Goal: Transaction & Acquisition: Purchase product/service

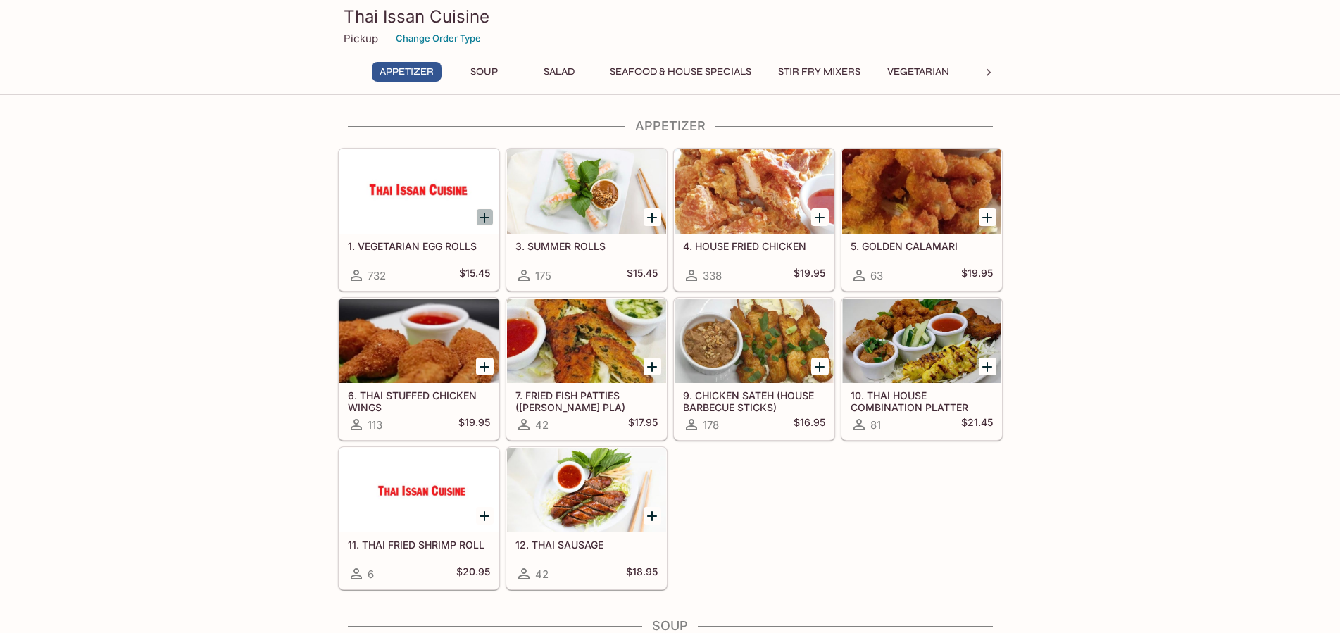
click at [486, 220] on icon "Add 1. VEGETARIAN EGG ROLLS" at bounding box center [484, 217] width 17 height 17
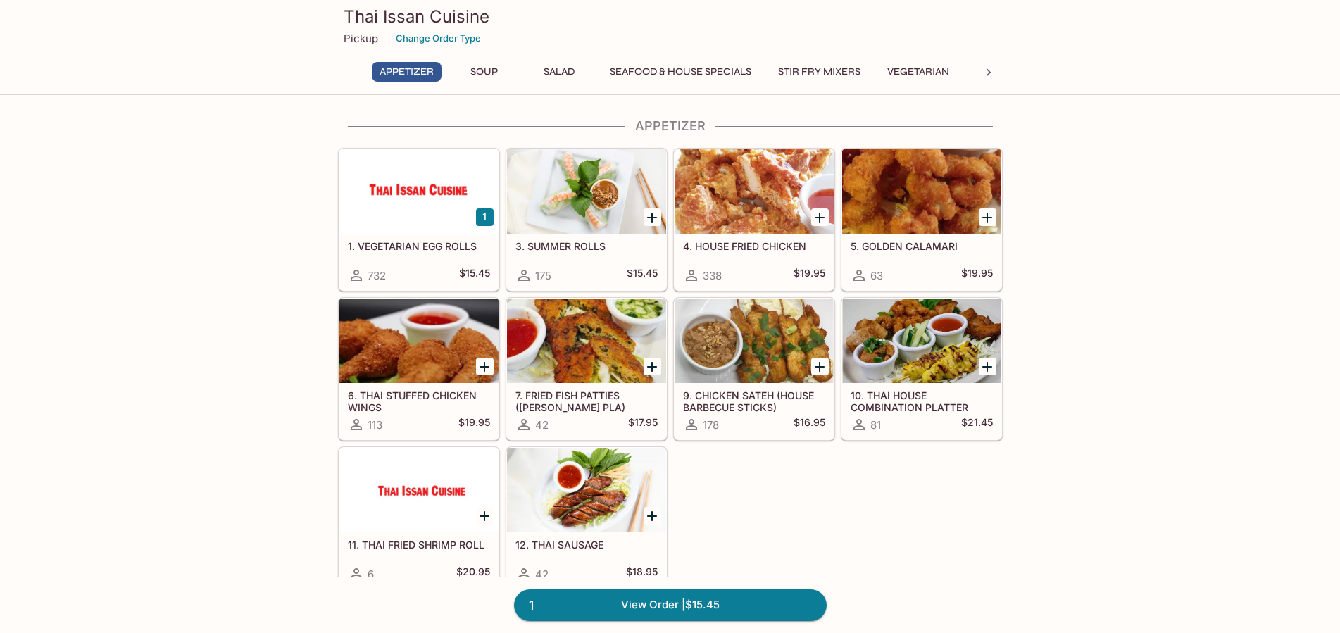
click at [486, 220] on button "1" at bounding box center [485, 217] width 18 height 18
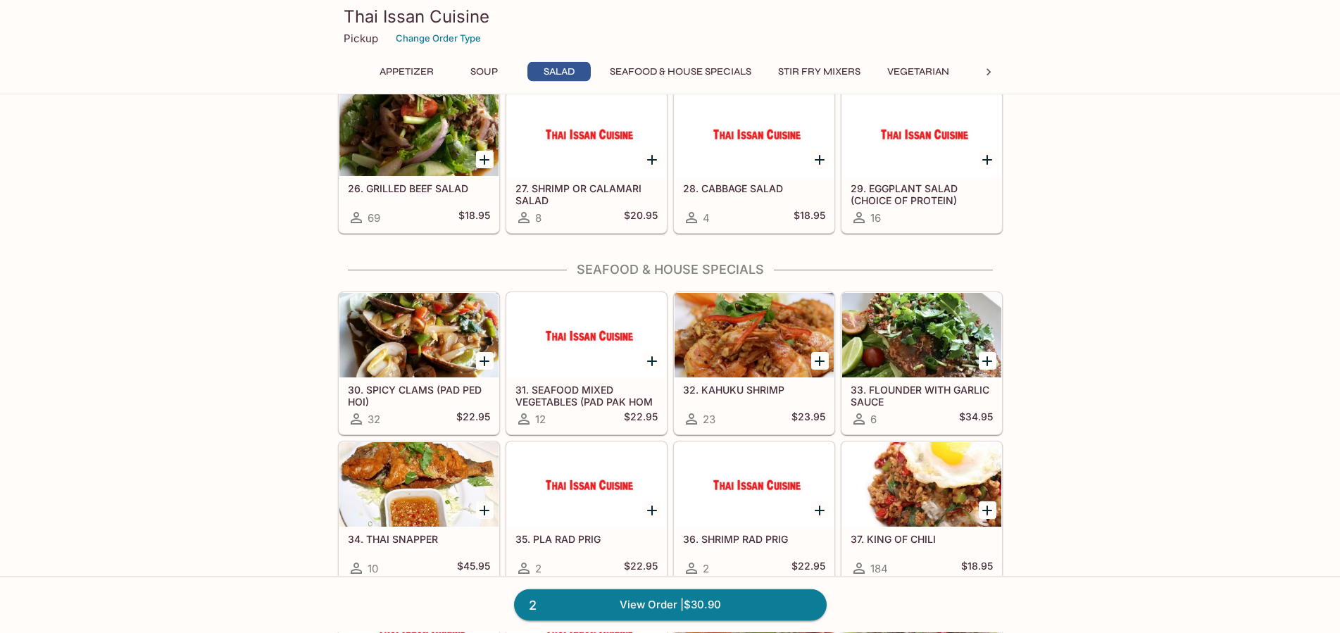
scroll to position [790, 0]
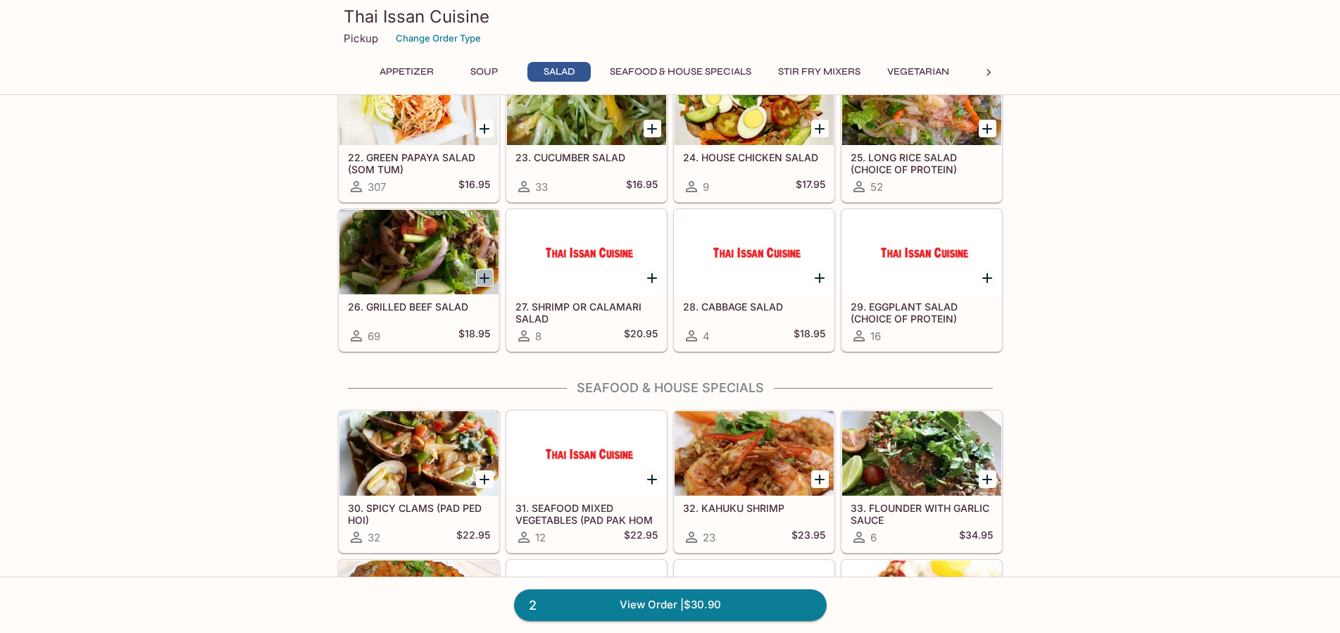
click at [480, 279] on icon "Add 26. GRILLED BEEF SALAD" at bounding box center [484, 278] width 10 height 10
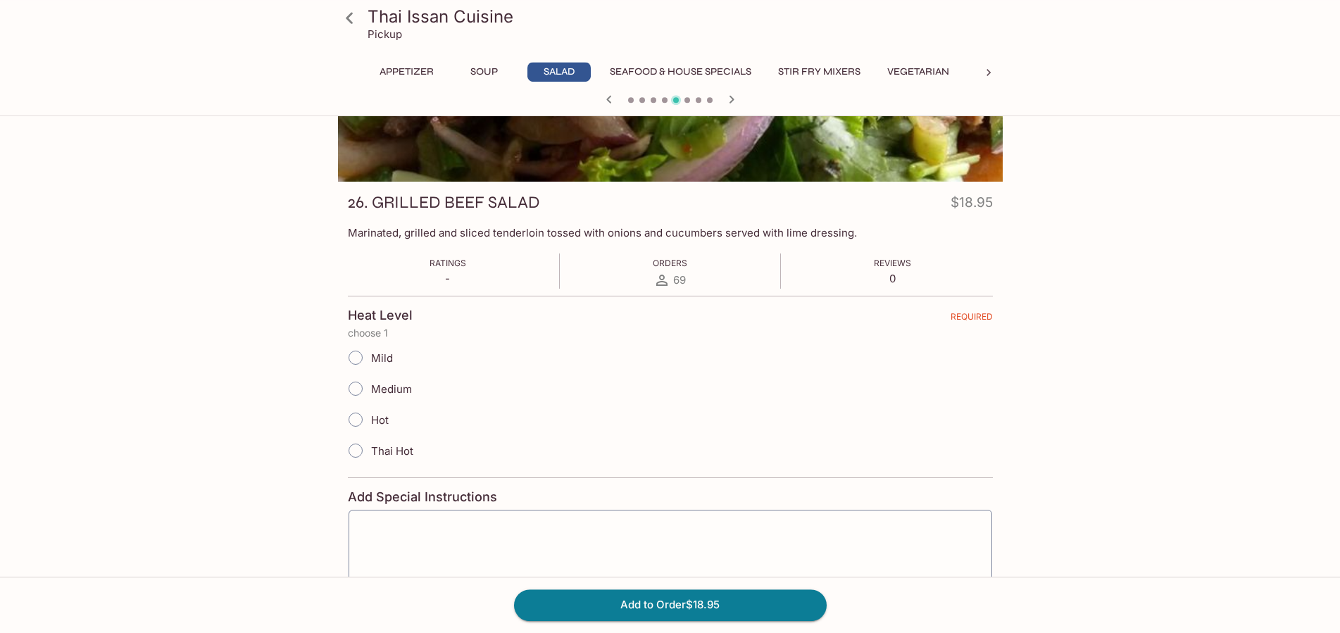
scroll to position [144, 0]
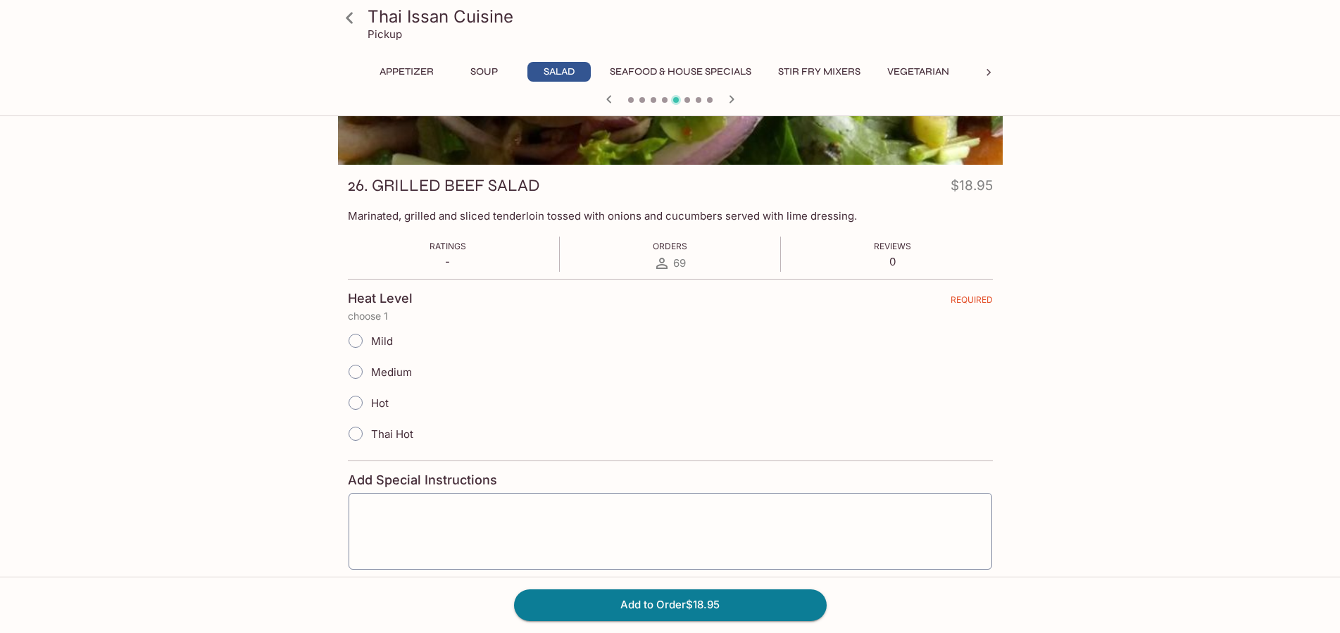
click at [353, 370] on input "Medium" at bounding box center [356, 372] width 30 height 30
radio input "true"
click at [743, 607] on button "Add to Order $18.95" at bounding box center [670, 604] width 313 height 31
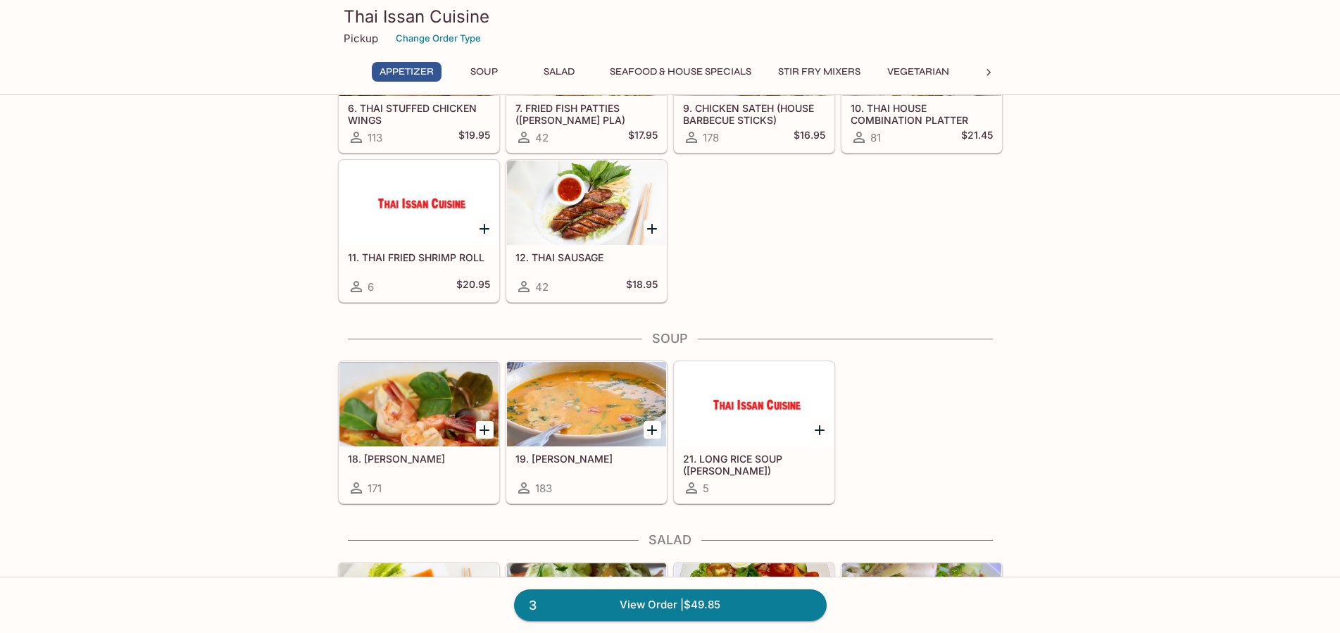
scroll to position [574, 0]
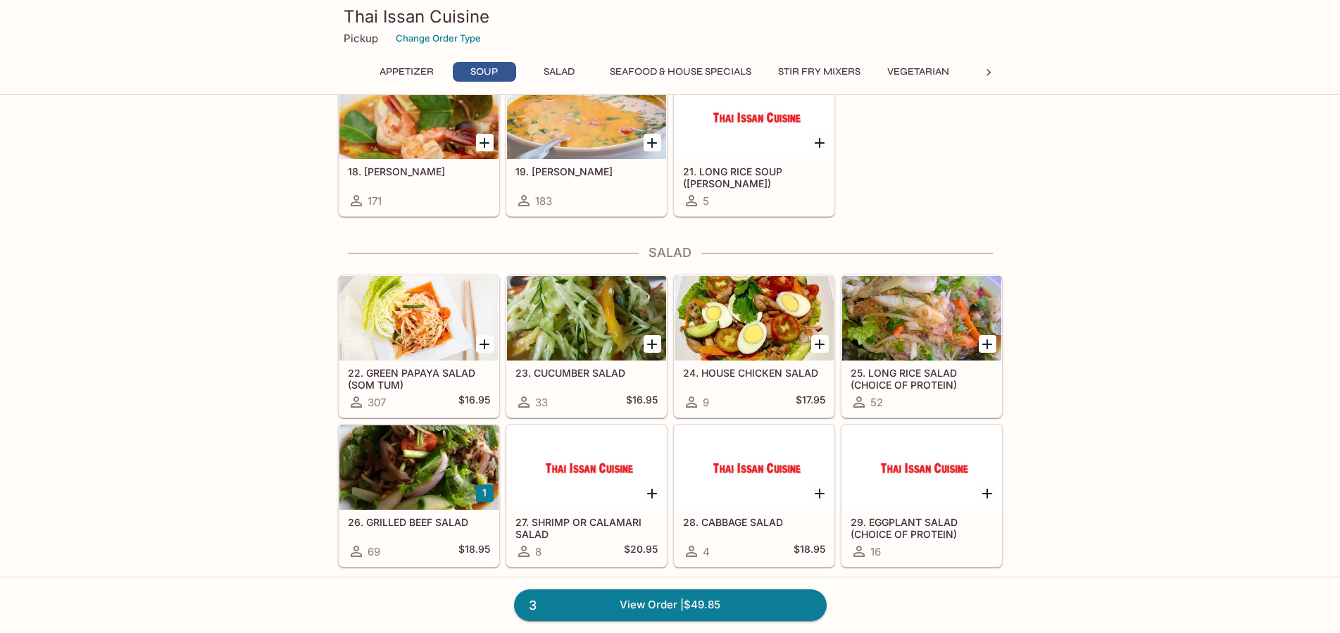
click at [481, 344] on icon "Add 22. GREEN PAPAYA SALAD (SOM TUM)" at bounding box center [484, 344] width 10 height 10
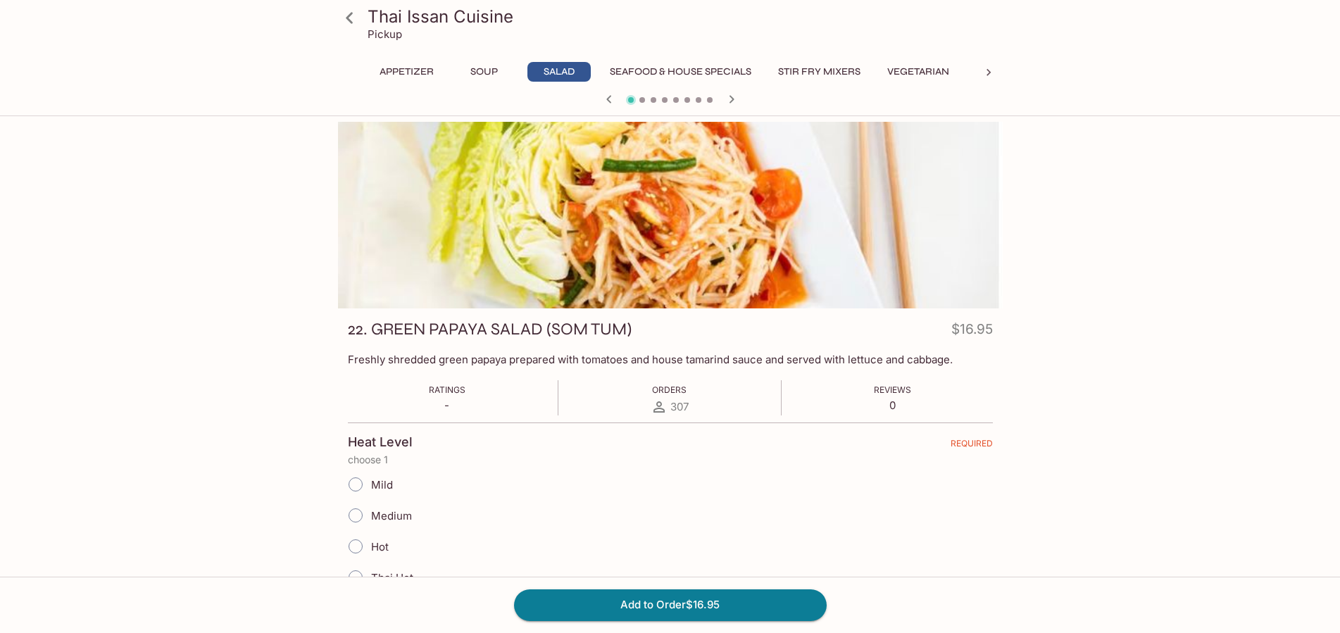
click at [353, 486] on input "Mild" at bounding box center [356, 485] width 30 height 30
radio input "true"
click at [737, 598] on button "Add to Order $16.95" at bounding box center [670, 604] width 313 height 31
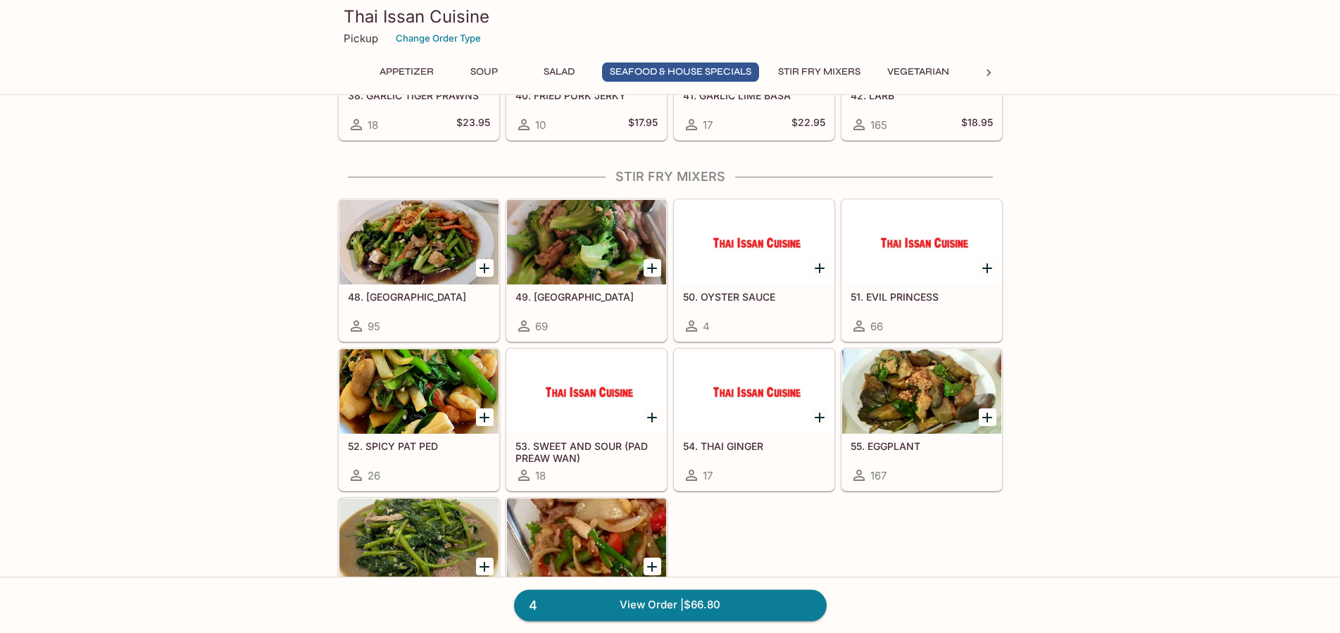
scroll to position [1508, 0]
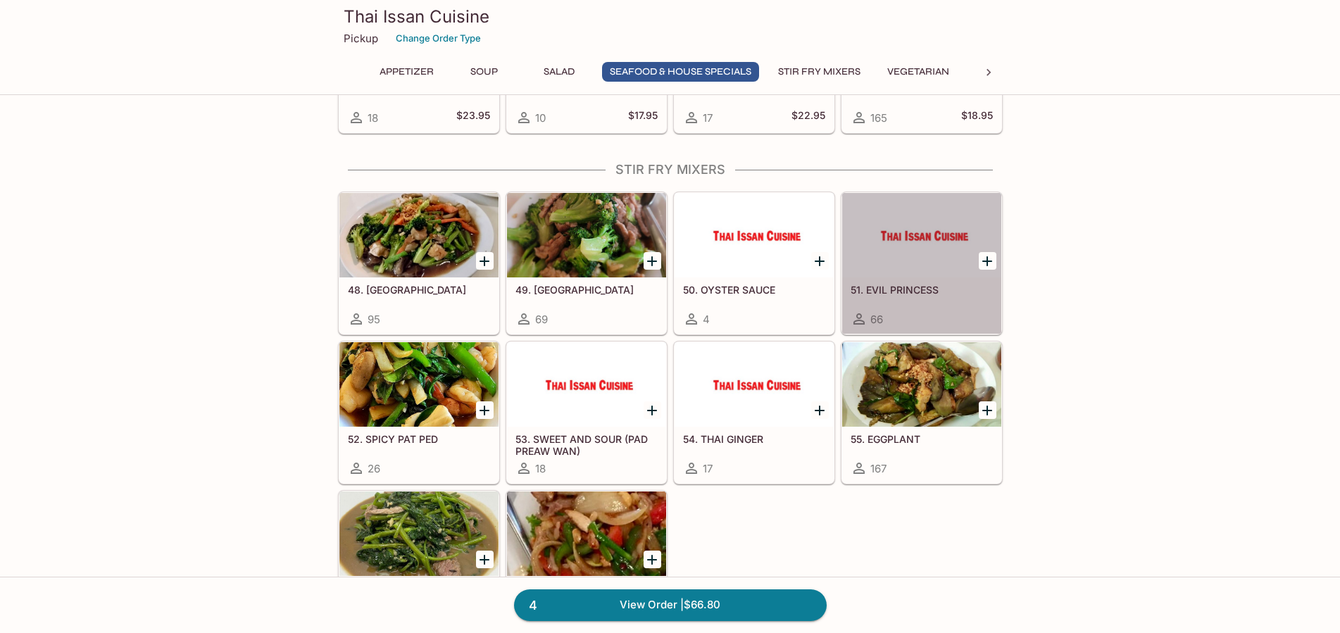
click at [909, 284] on h5 "51. EVIL PRINCESS" at bounding box center [921, 290] width 142 height 12
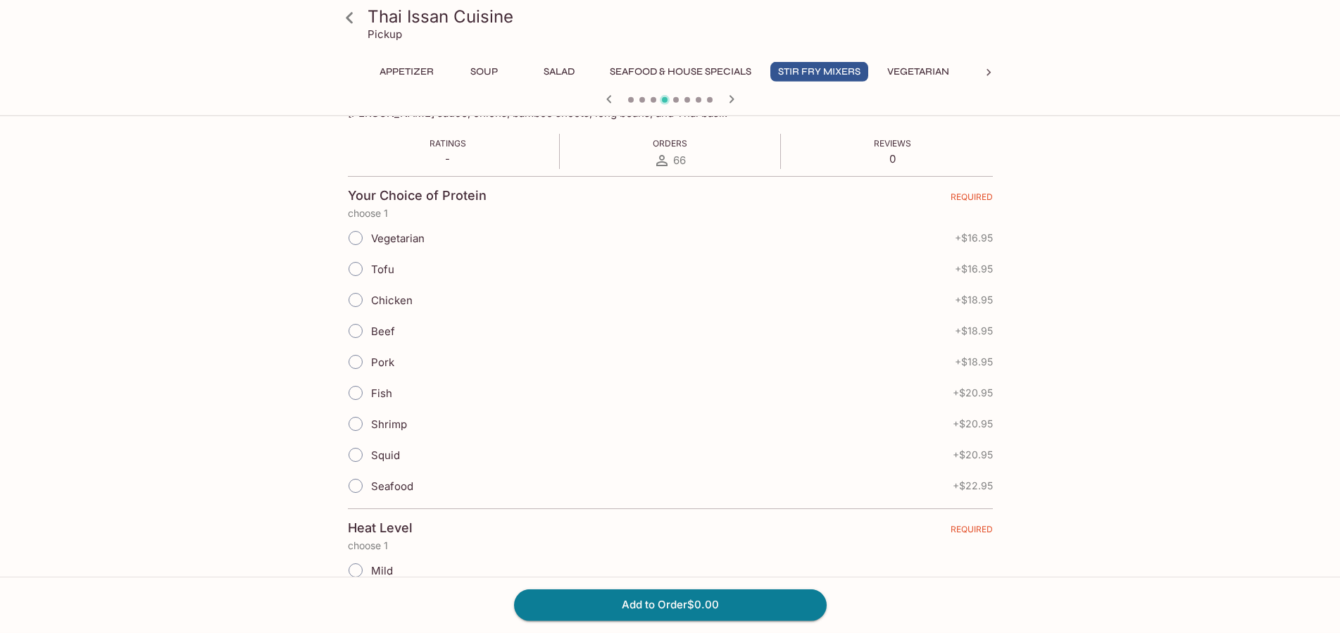
scroll to position [287, 0]
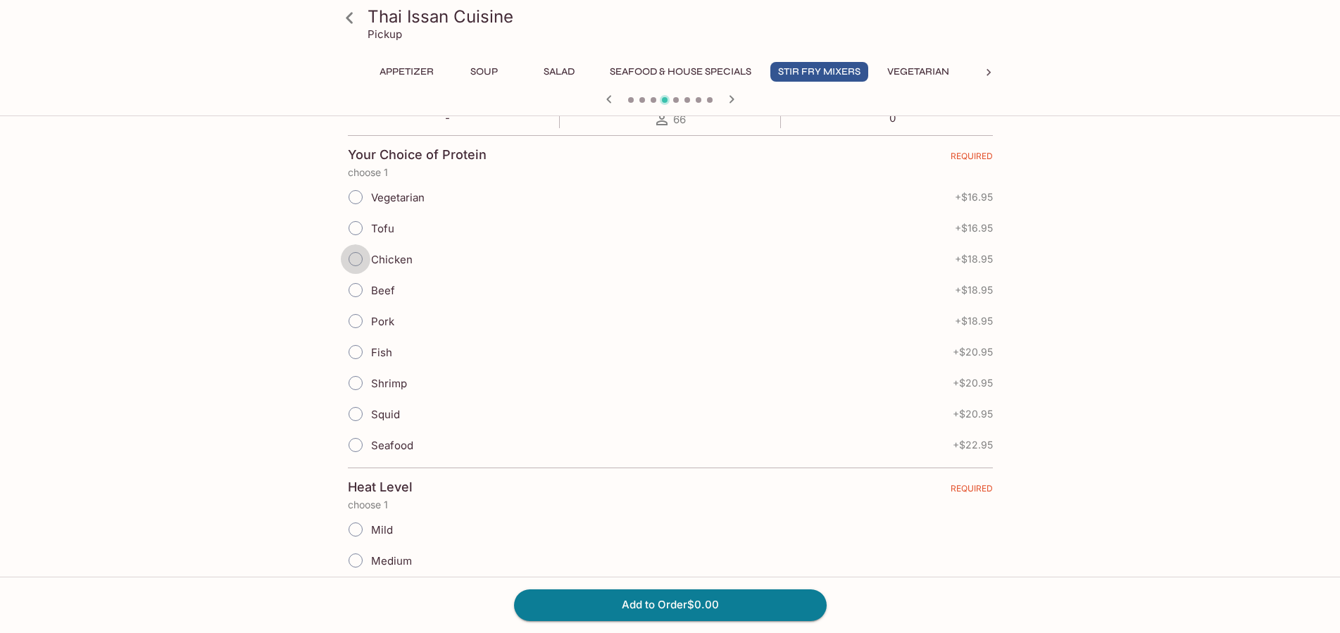
click at [358, 257] on input "Chicken" at bounding box center [356, 259] width 30 height 30
radio input "true"
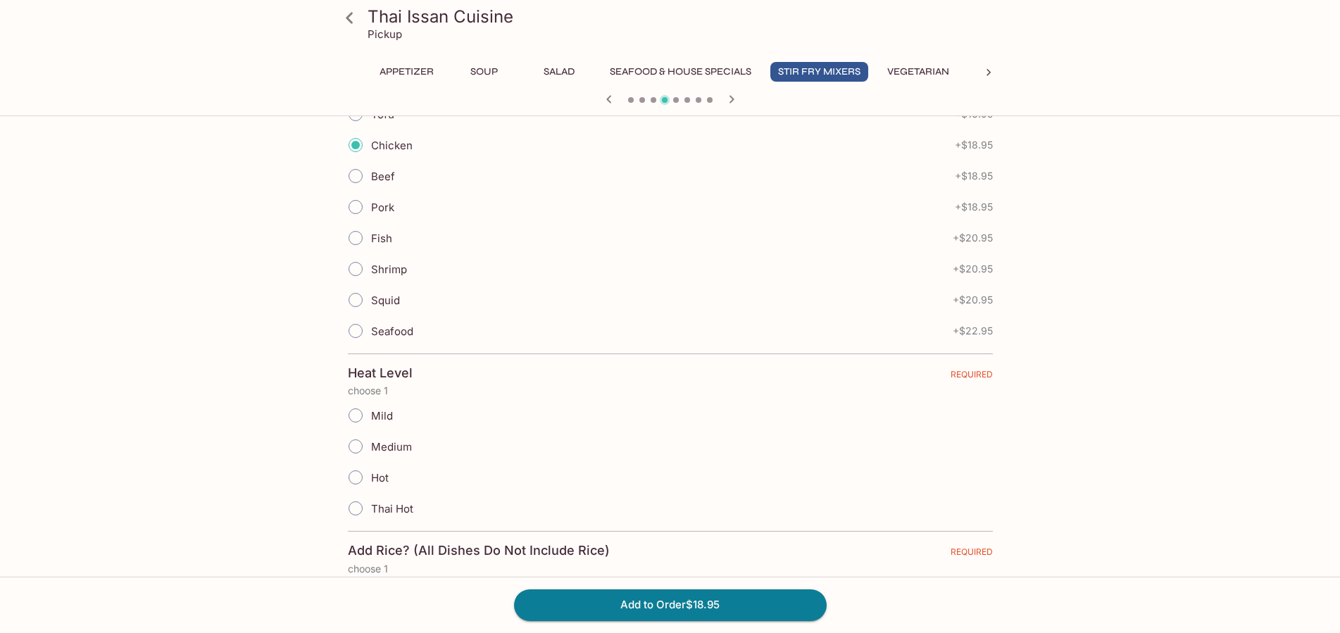
scroll to position [503, 0]
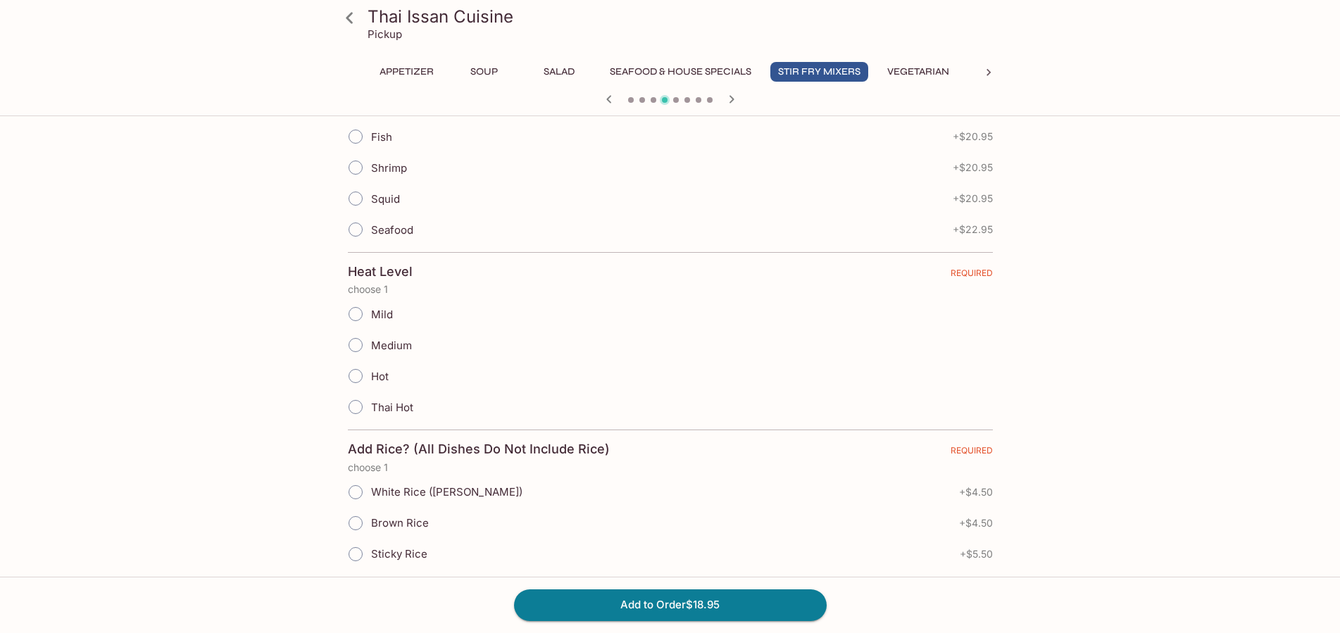
click at [359, 341] on input "Medium" at bounding box center [356, 345] width 30 height 30
radio input "true"
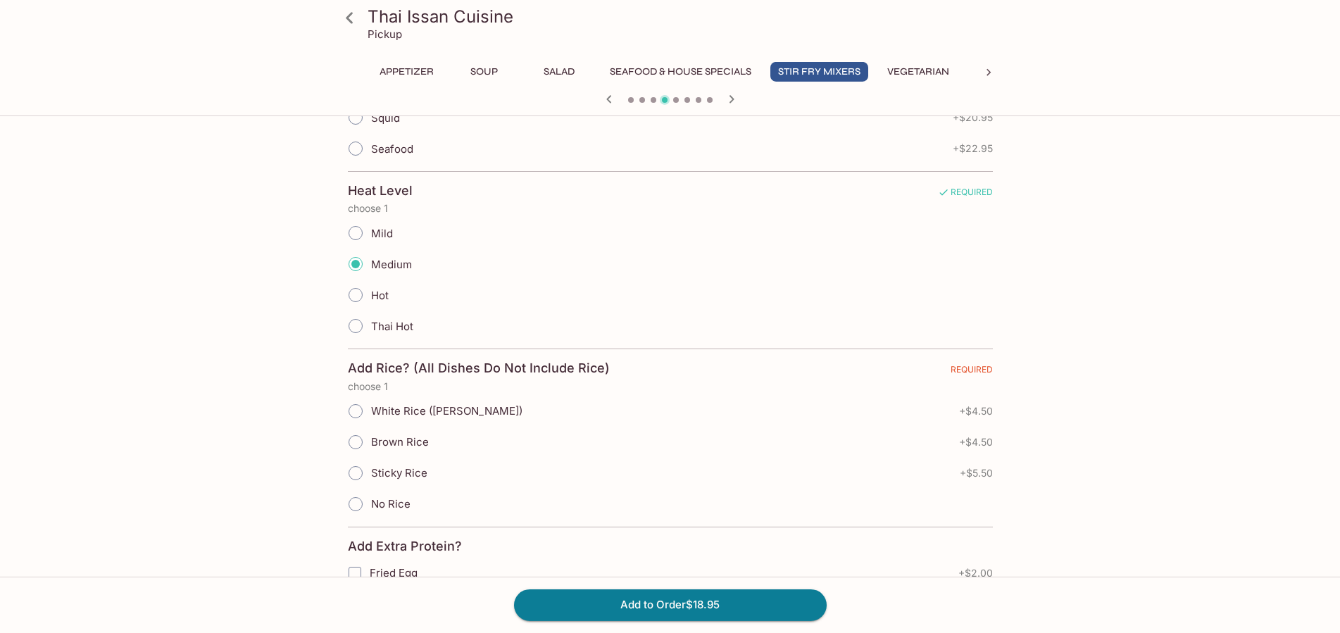
scroll to position [646, 0]
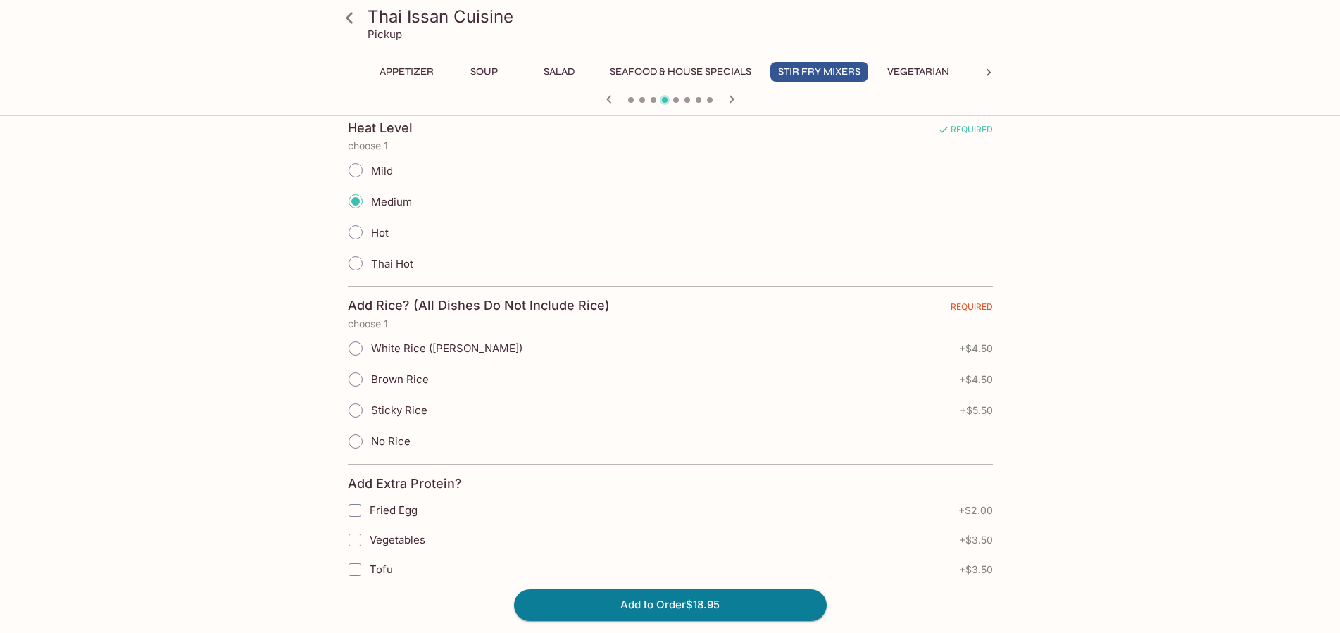
click at [359, 414] on input "Sticky Rice" at bounding box center [356, 411] width 30 height 30
radio input "true"
click at [675, 603] on button "Add to Order $24.45" at bounding box center [670, 604] width 313 height 31
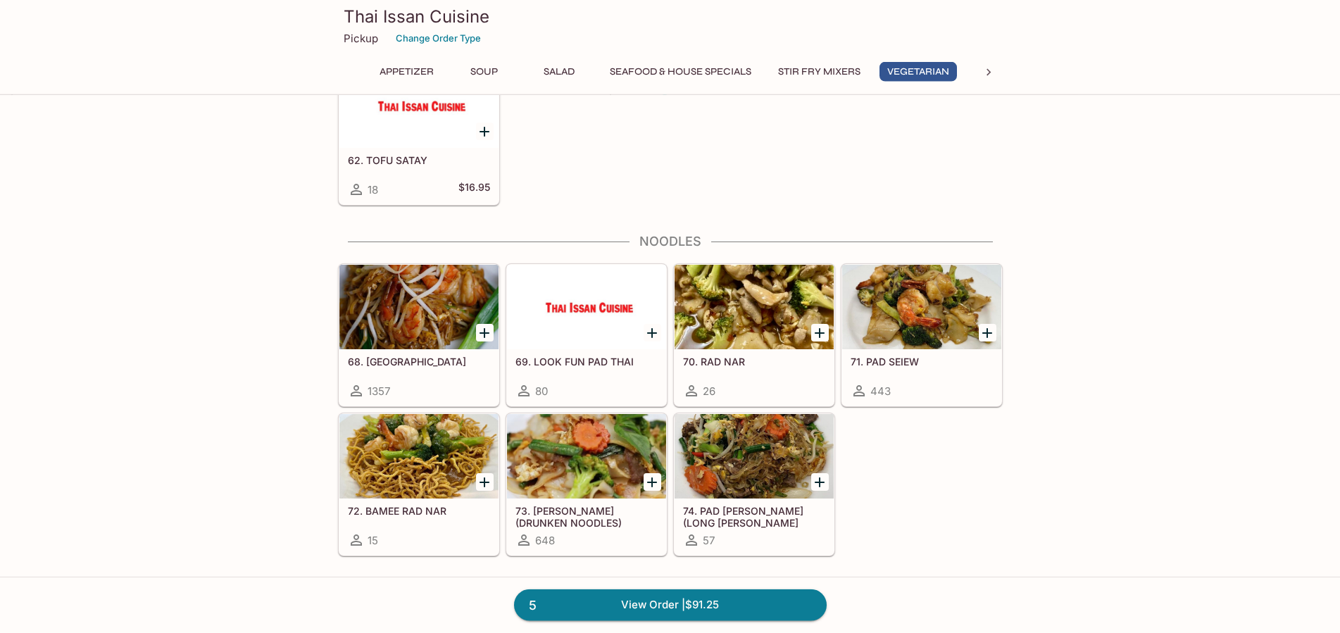
scroll to position [2369, 0]
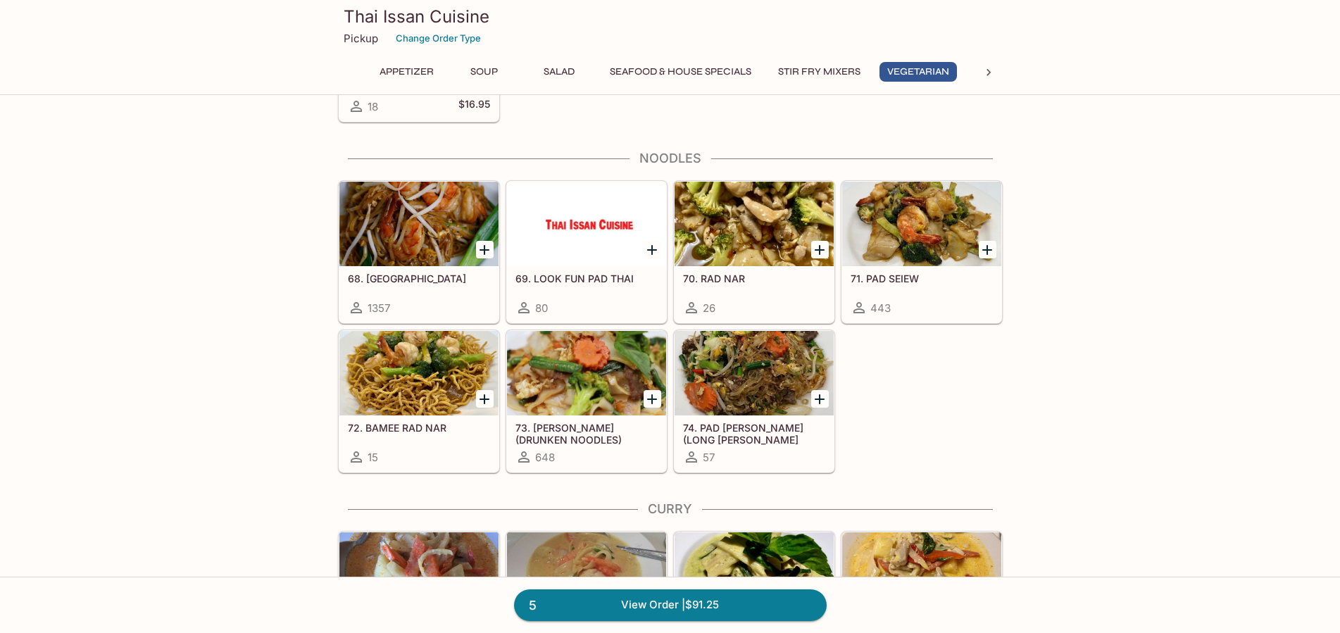
click at [484, 253] on icon "Add 68. PAD THAI" at bounding box center [484, 250] width 10 height 10
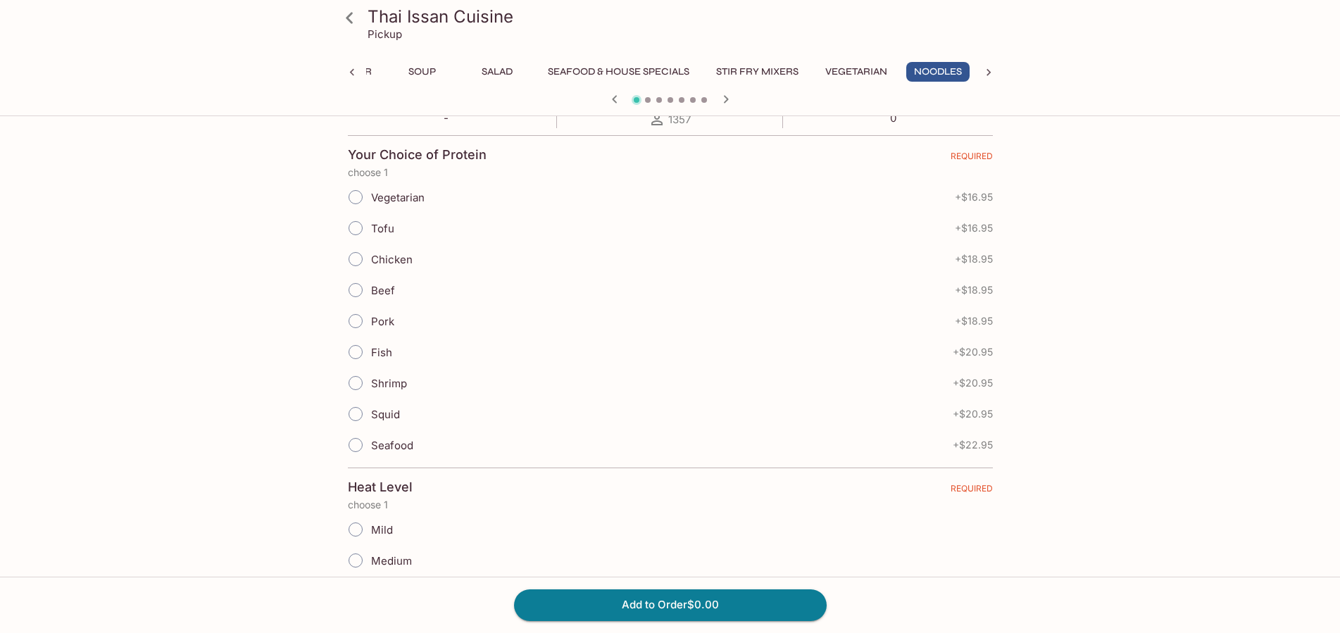
scroll to position [215, 0]
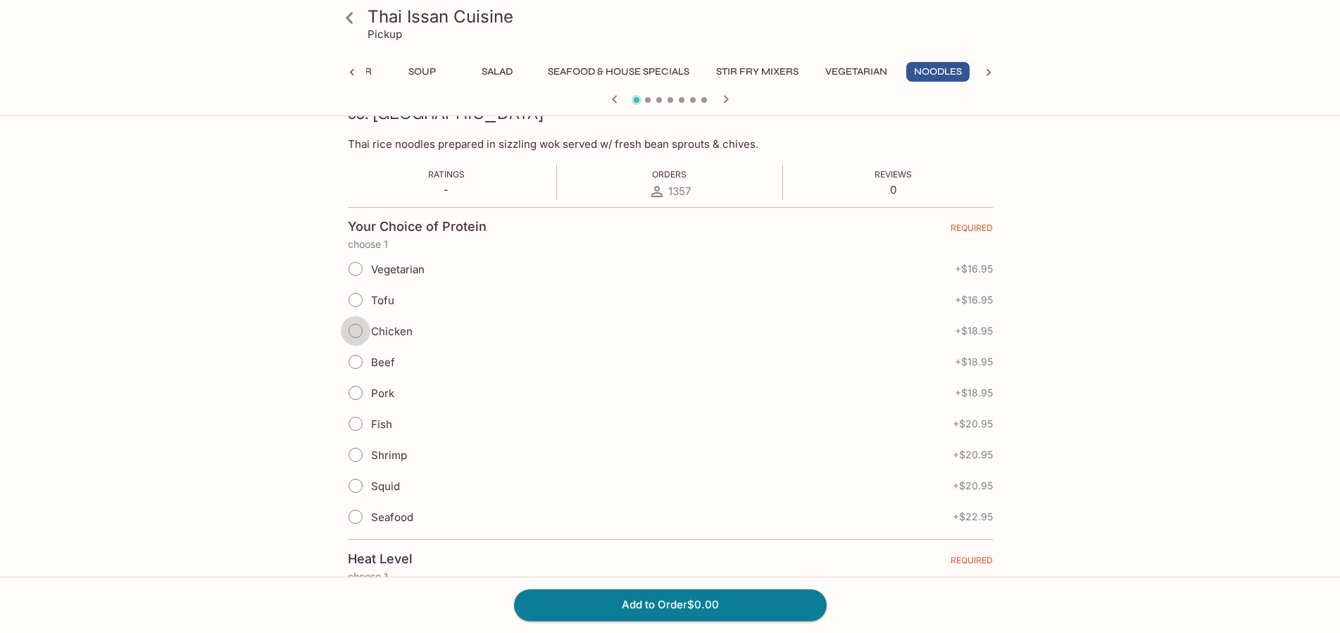
click at [360, 329] on input "Chicken" at bounding box center [356, 331] width 30 height 30
radio input "true"
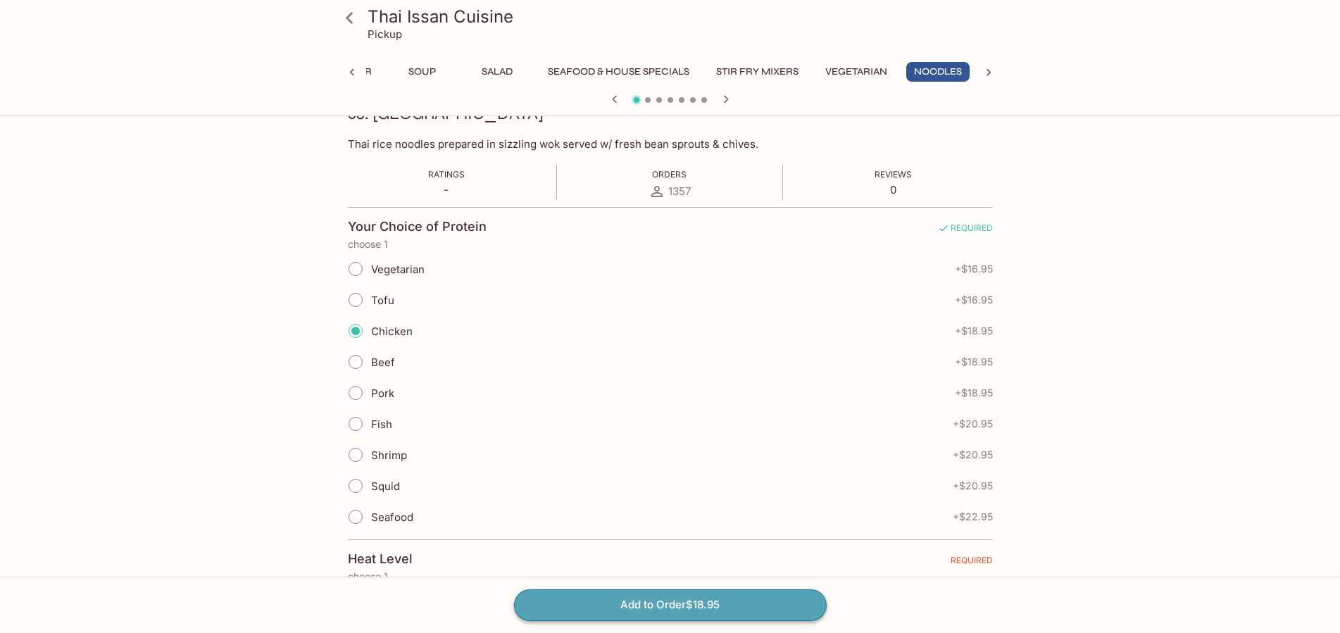
click at [719, 602] on button "Add to Order $18.95" at bounding box center [670, 604] width 313 height 31
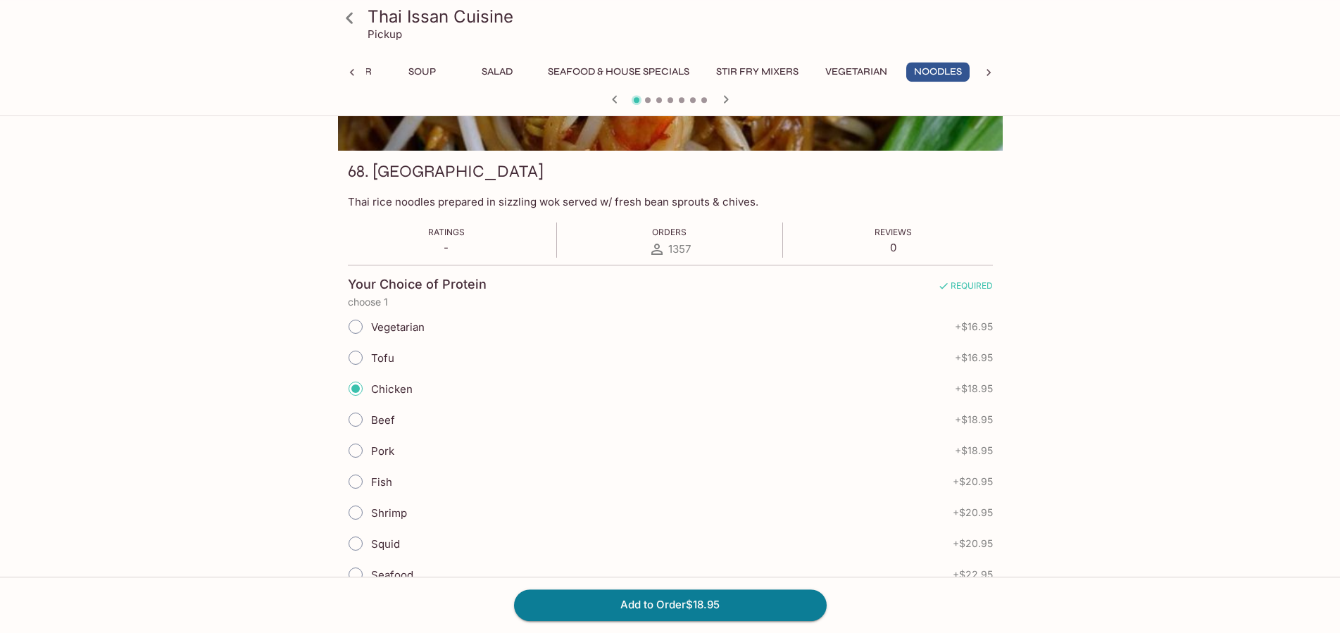
scroll to position [156, 0]
click at [609, 610] on button "Add to Order $18.95" at bounding box center [670, 604] width 313 height 31
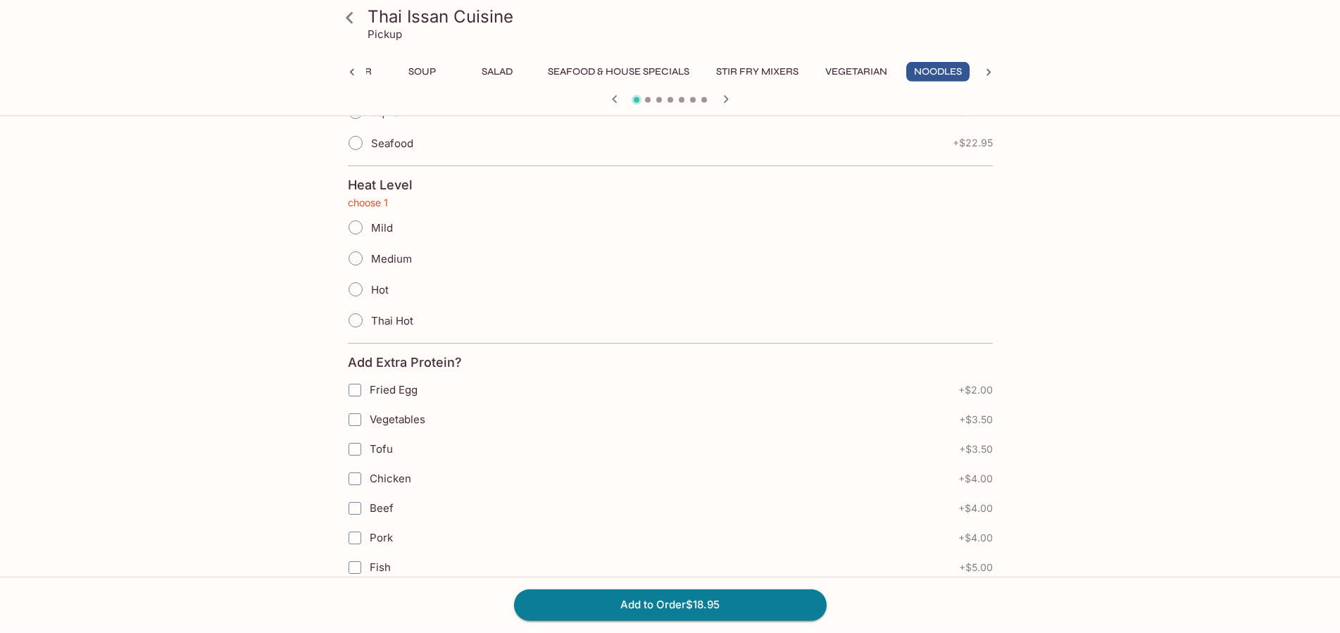
scroll to position [646, 0]
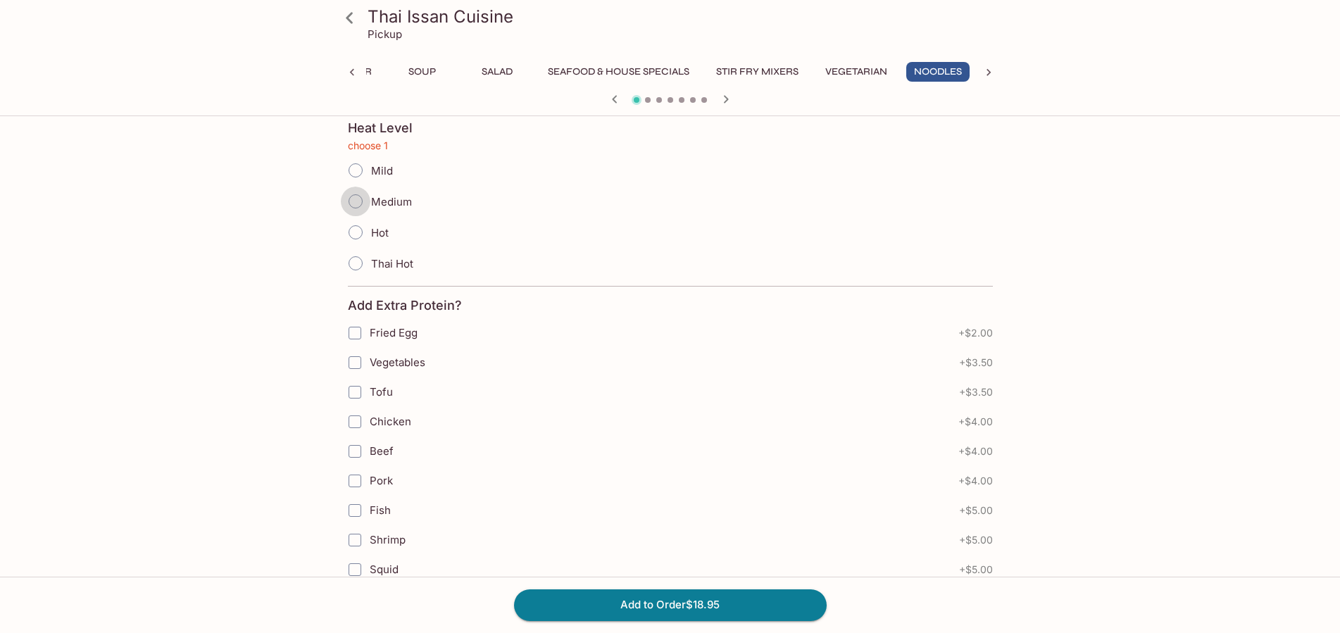
click at [355, 201] on input "Medium" at bounding box center [356, 202] width 30 height 30
radio input "true"
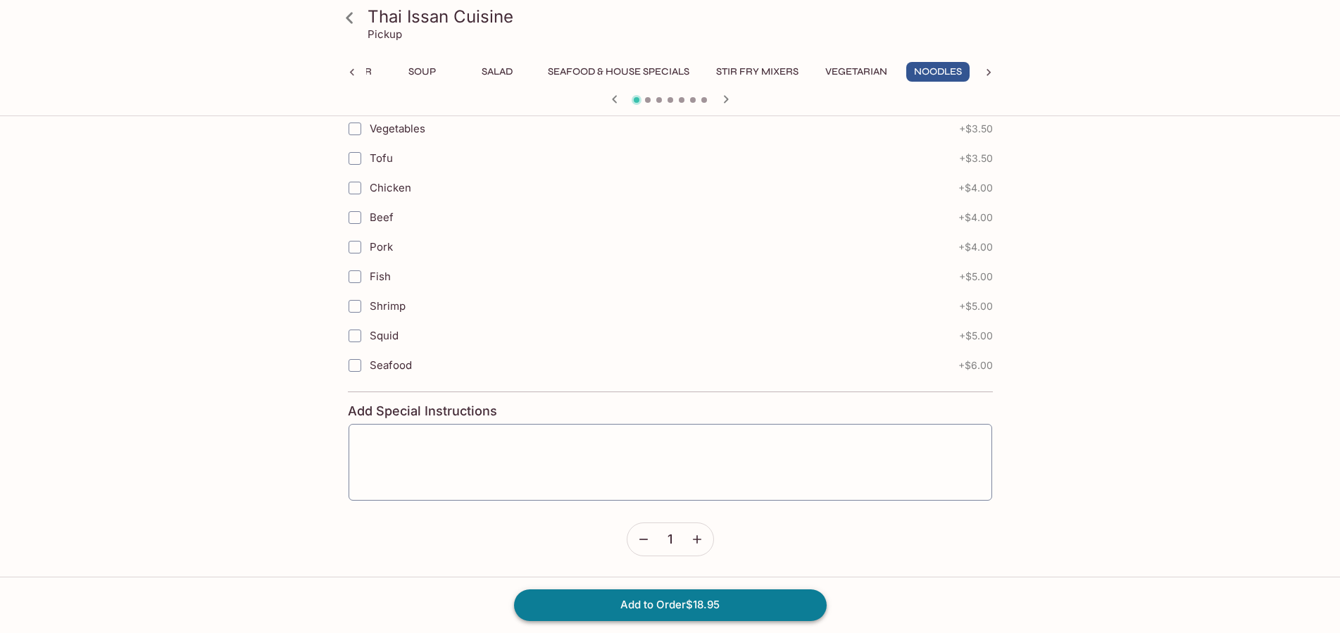
click at [718, 610] on button "Add to Order $18.95" at bounding box center [670, 604] width 313 height 31
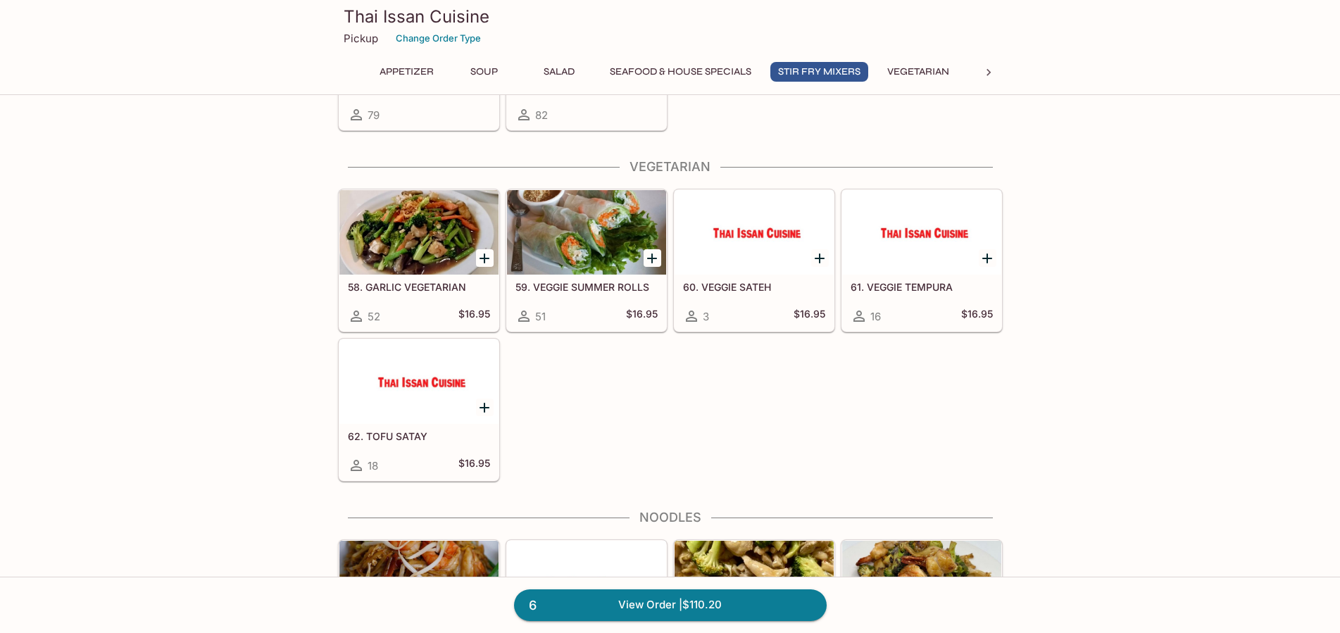
scroll to position [2298, 0]
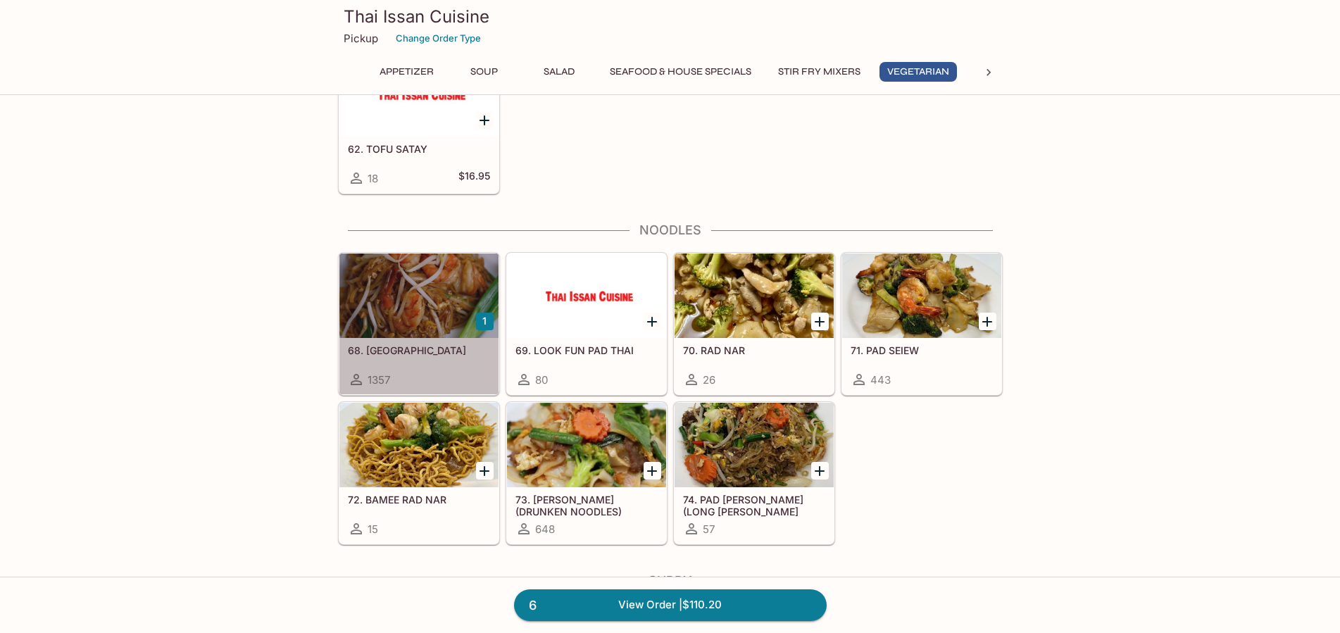
click at [455, 308] on div at bounding box center [418, 295] width 159 height 84
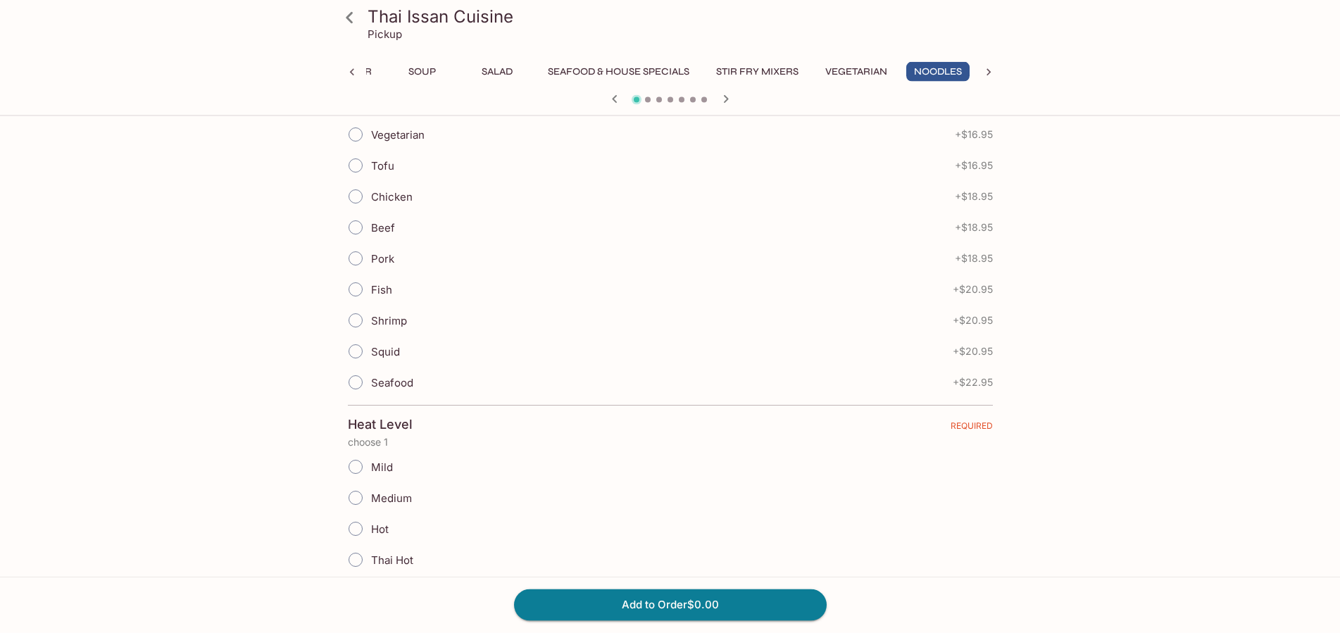
scroll to position [359, 0]
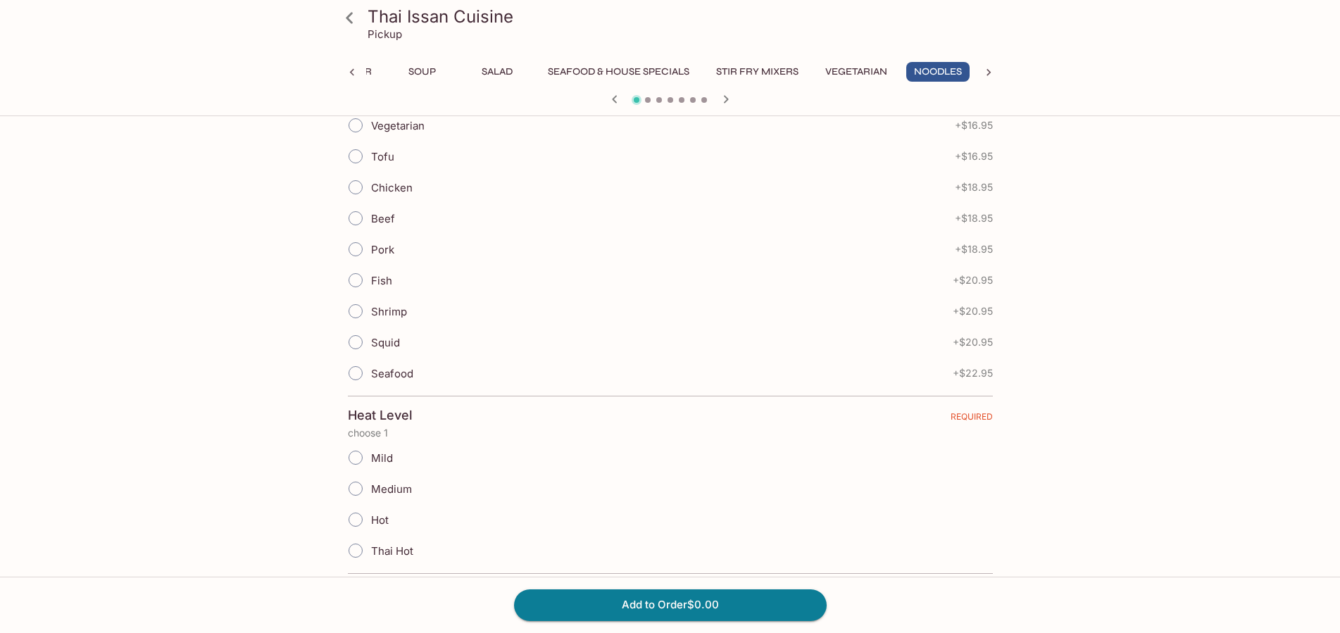
click at [355, 312] on input "Shrimp" at bounding box center [356, 311] width 30 height 30
radio input "true"
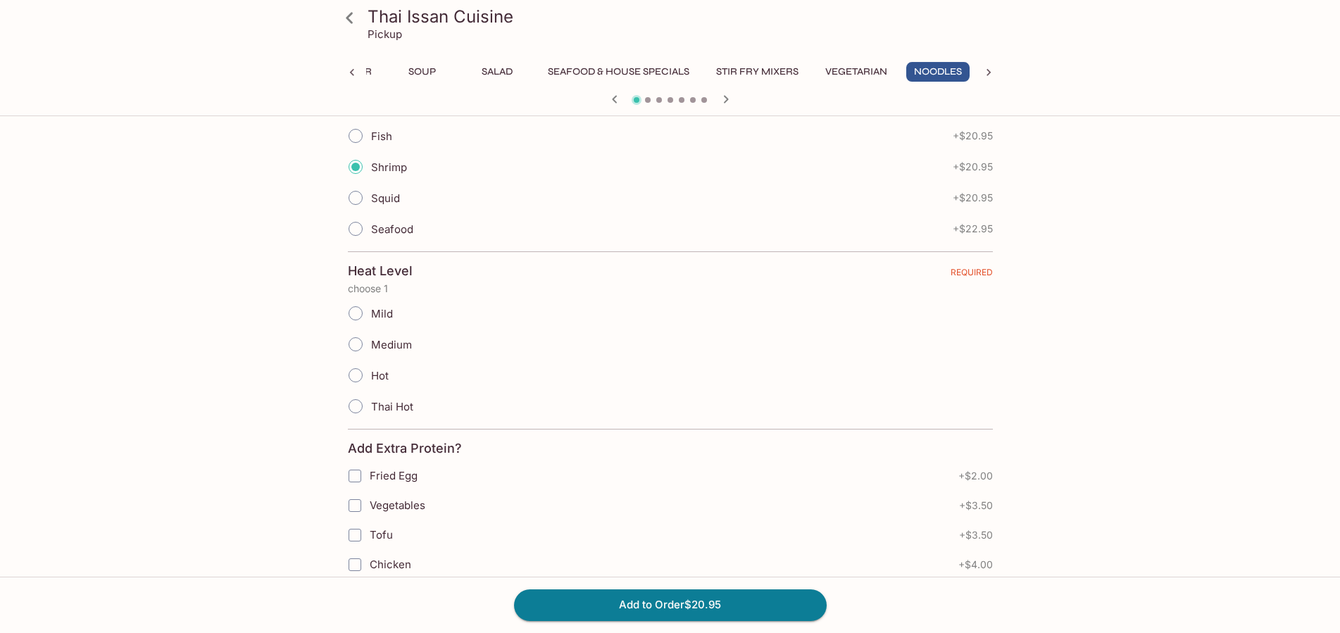
scroll to position [574, 0]
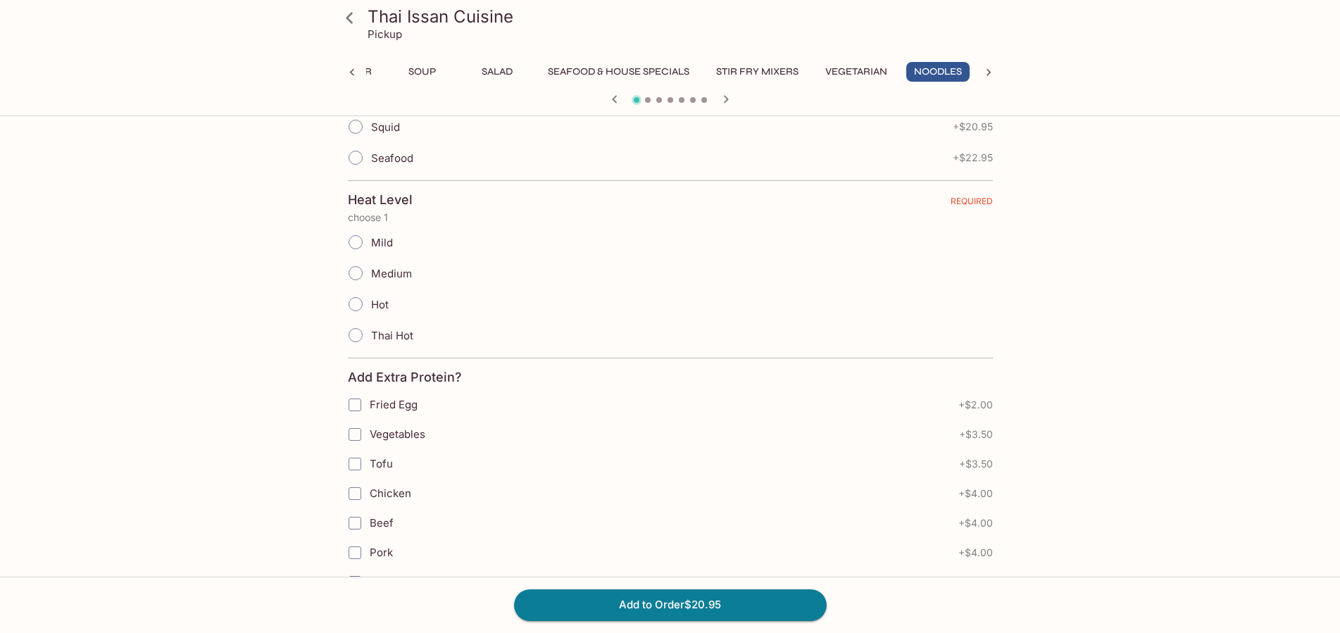
click at [357, 243] on input "Mild" at bounding box center [356, 242] width 30 height 30
radio input "true"
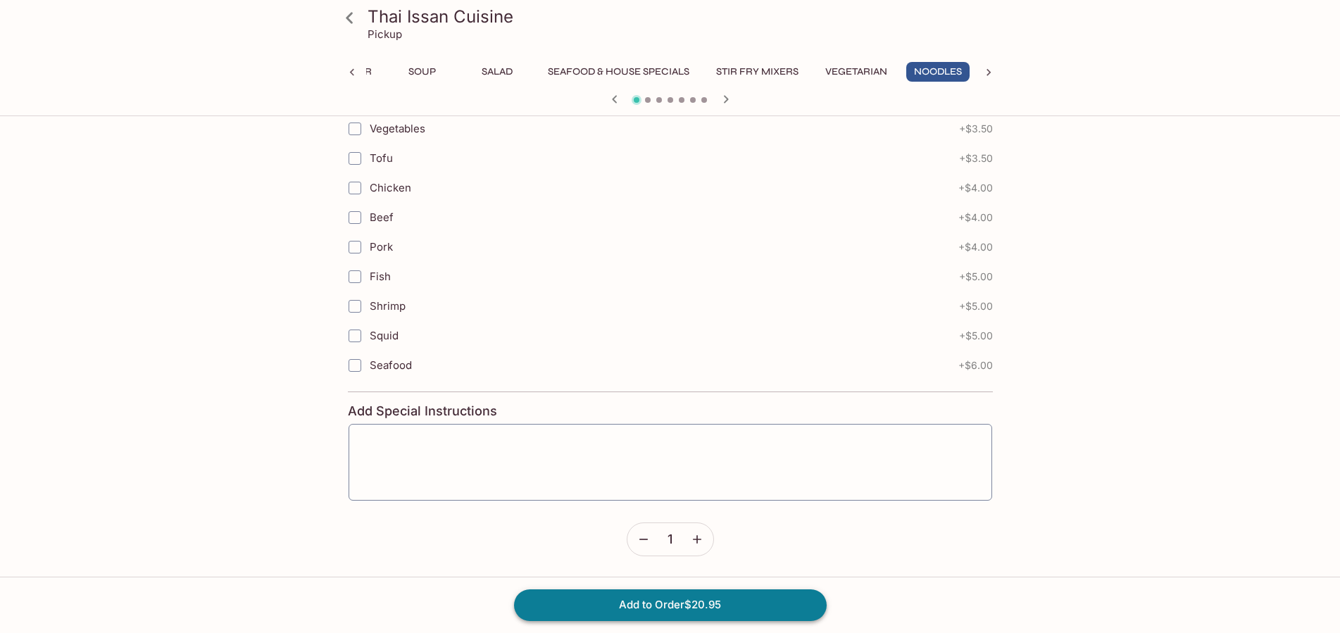
click at [661, 613] on button "Add to Order $20.95" at bounding box center [670, 604] width 313 height 31
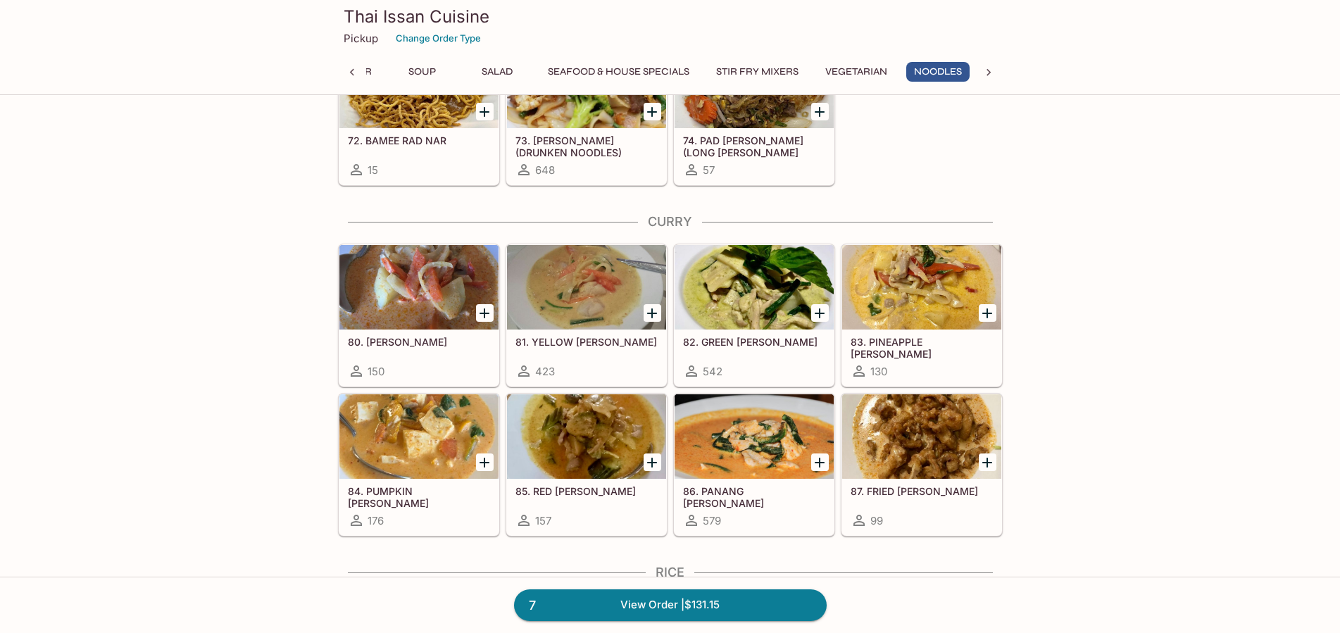
scroll to position [2728, 0]
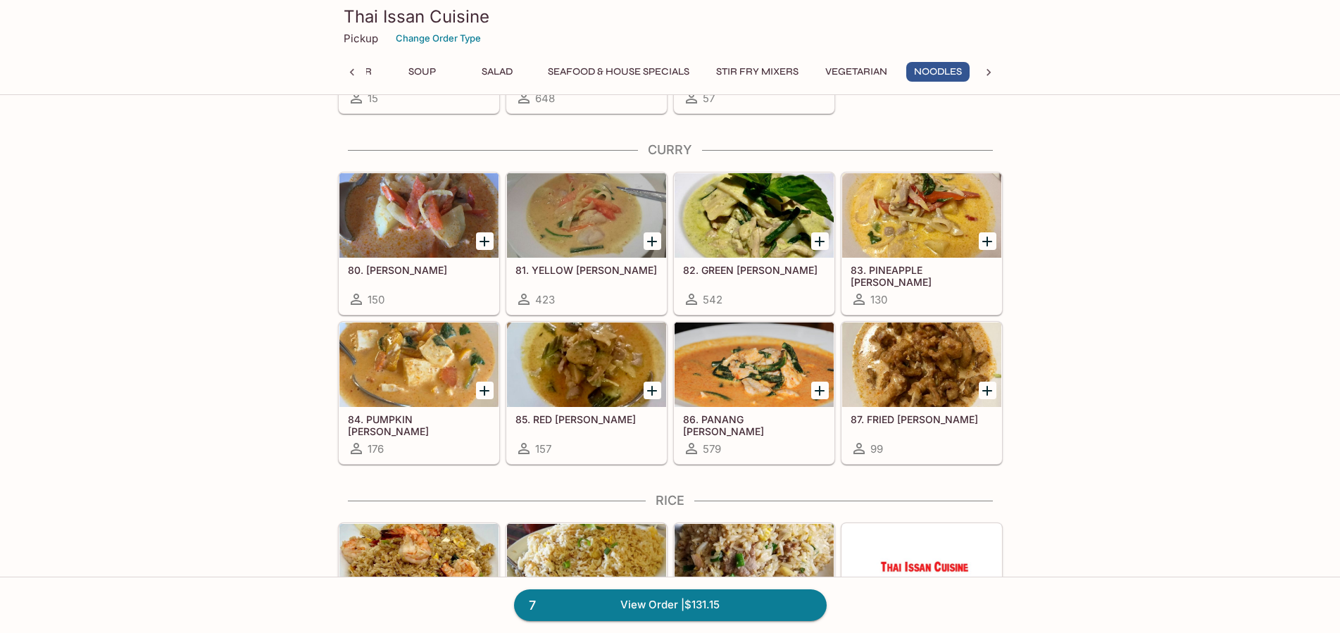
click at [486, 389] on icon "Add 84. PUMPKIN CURRY" at bounding box center [484, 390] width 17 height 17
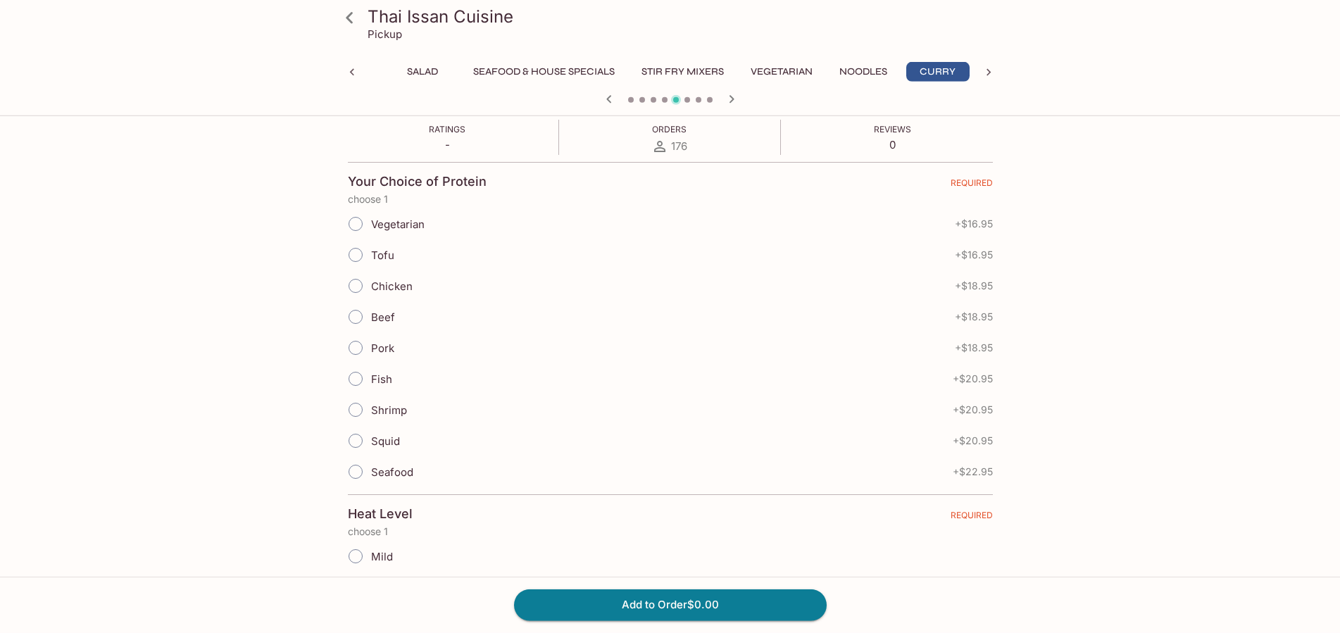
scroll to position [287, 0]
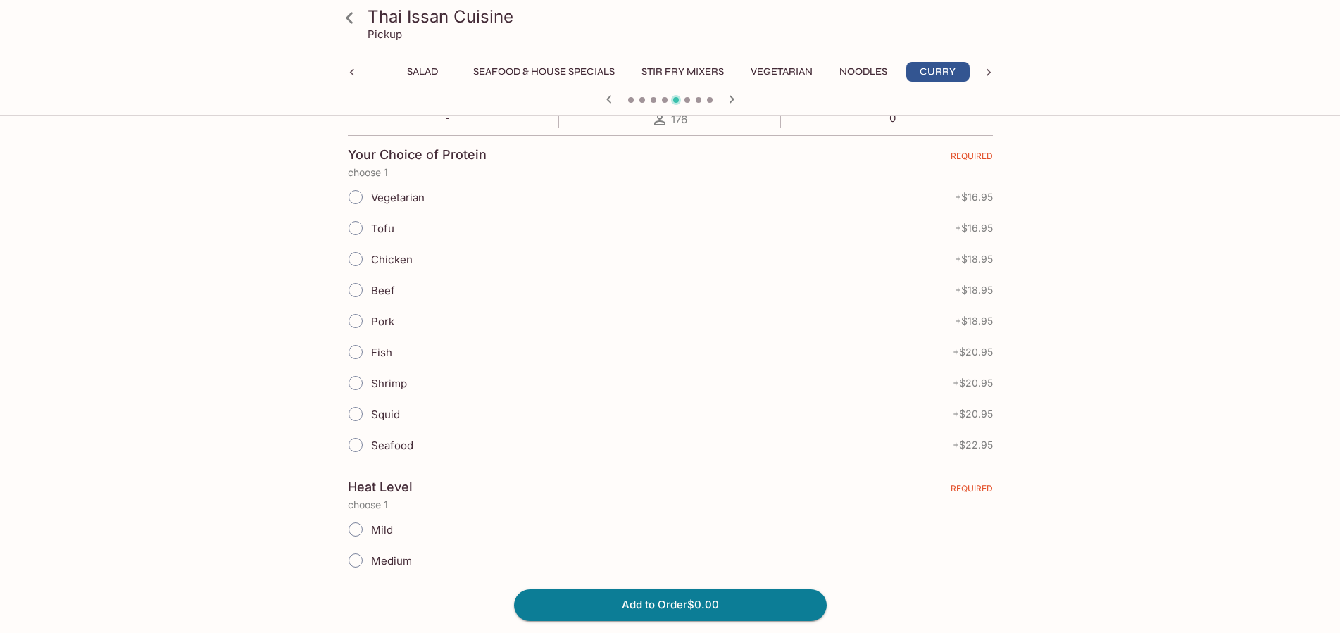
click at [358, 255] on input "Chicken" at bounding box center [356, 259] width 30 height 30
radio input "true"
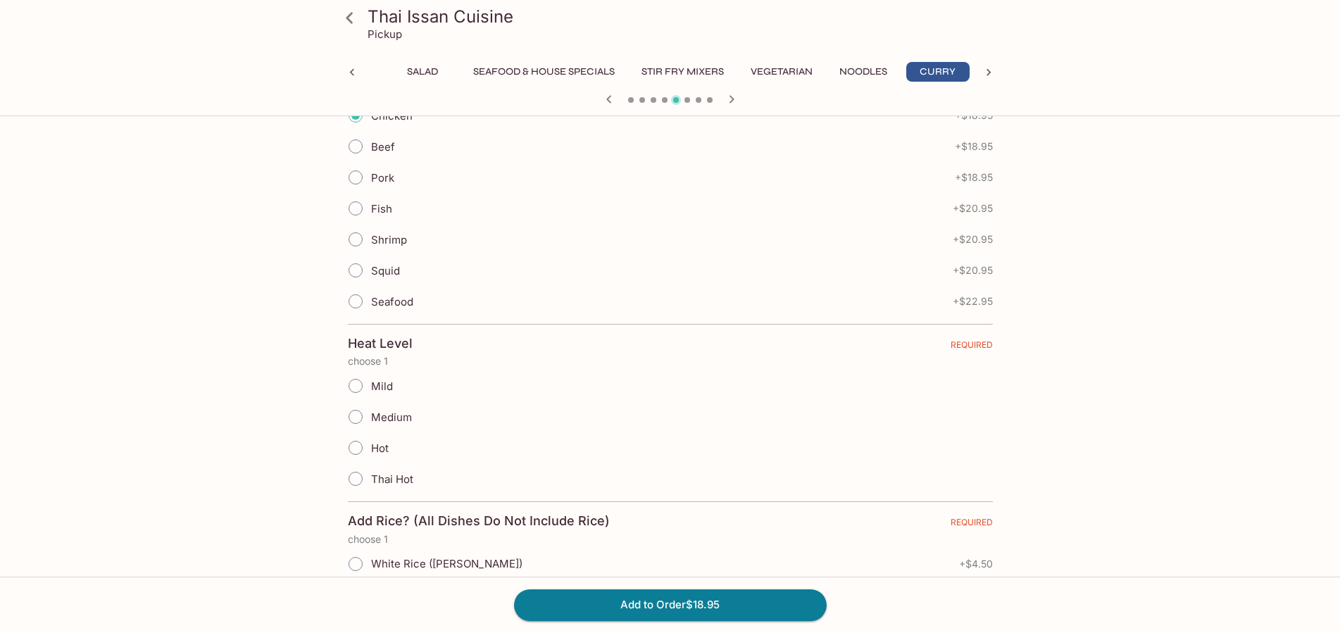
click at [356, 413] on input "Medium" at bounding box center [356, 417] width 30 height 30
radio input "true"
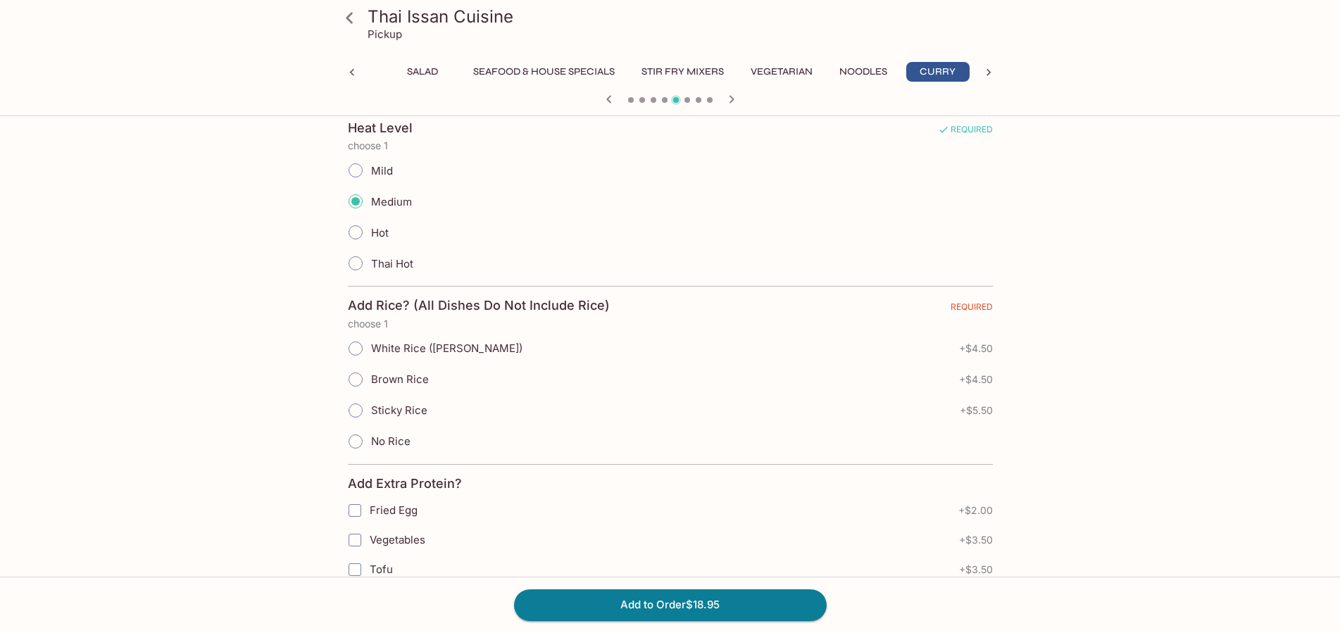
click at [356, 412] on input "Sticky Rice" at bounding box center [356, 411] width 30 height 30
radio input "true"
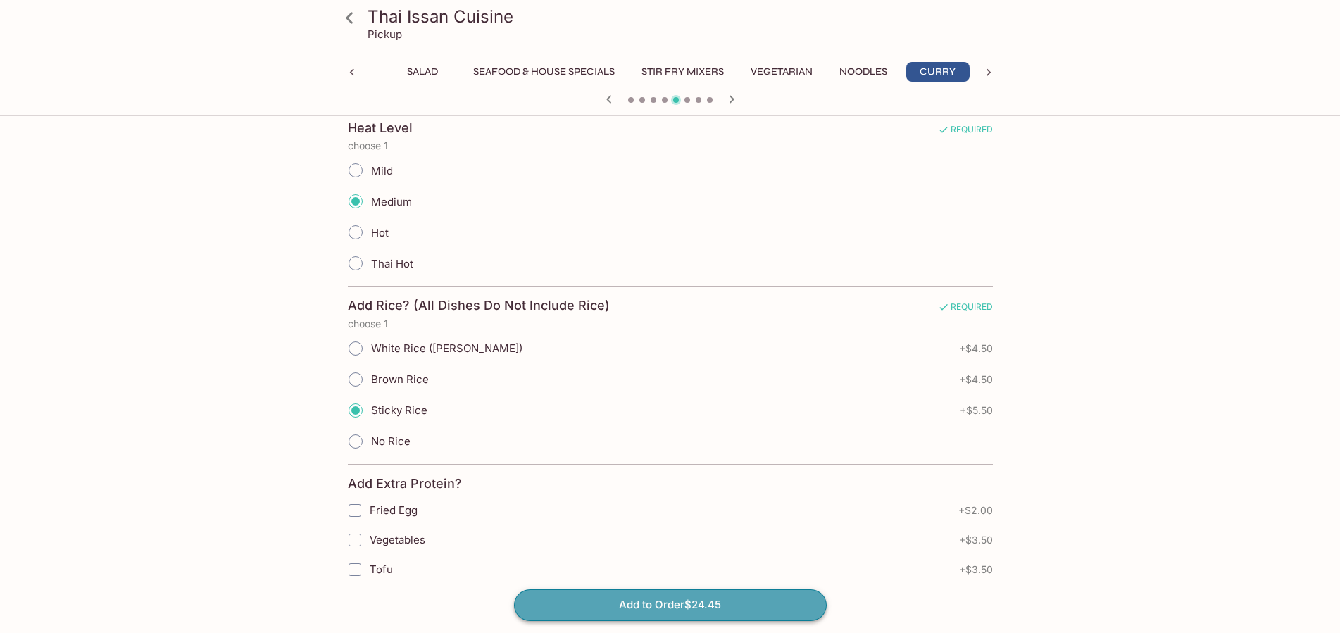
click at [614, 607] on button "Add to Order $24.45" at bounding box center [670, 604] width 313 height 31
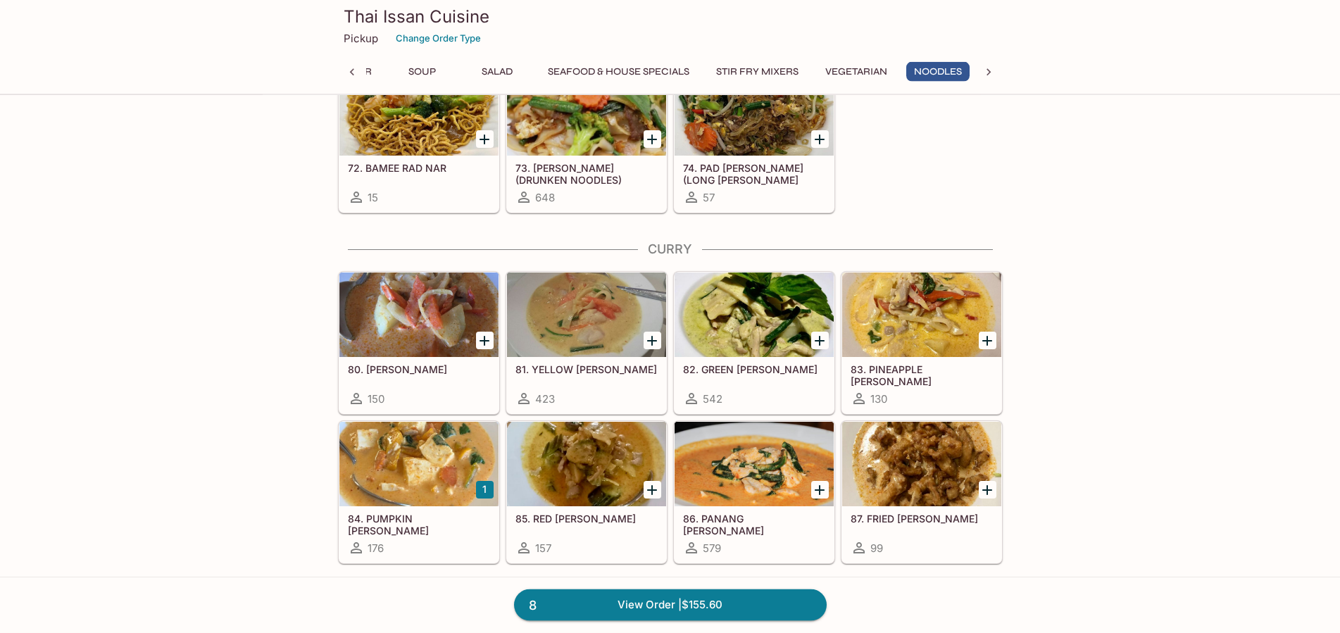
scroll to position [2728, 0]
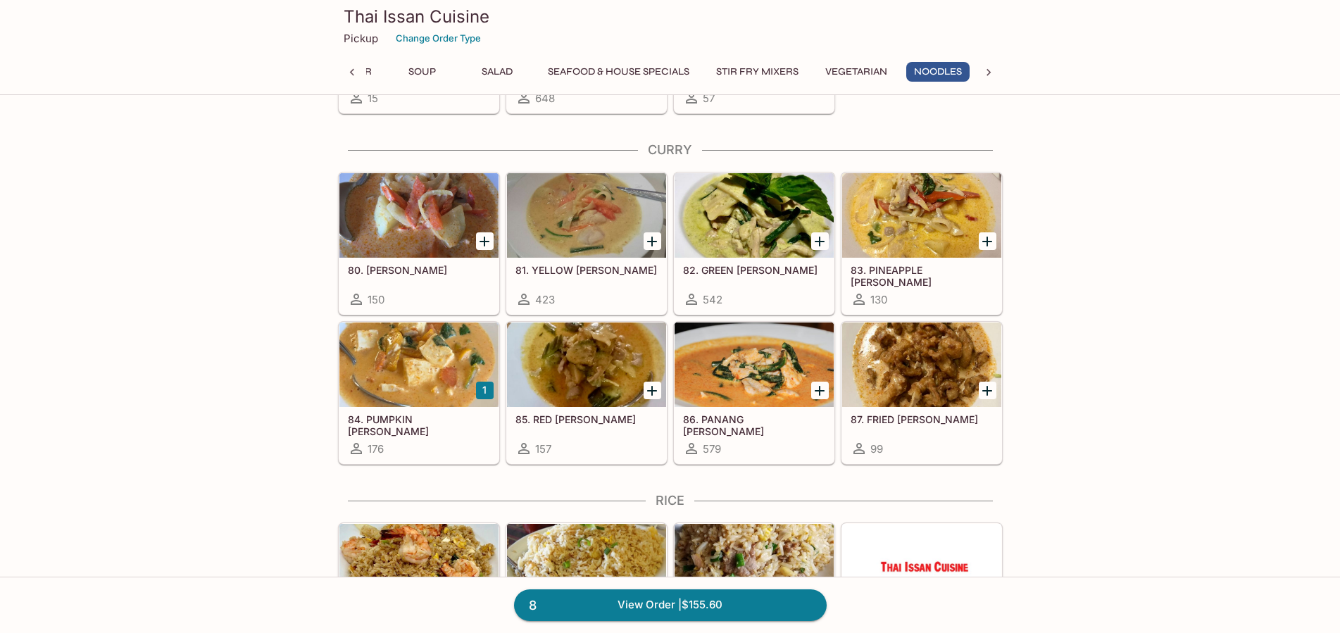
click at [459, 415] on h5 "84. PUMPKIN [PERSON_NAME]" at bounding box center [419, 424] width 142 height 23
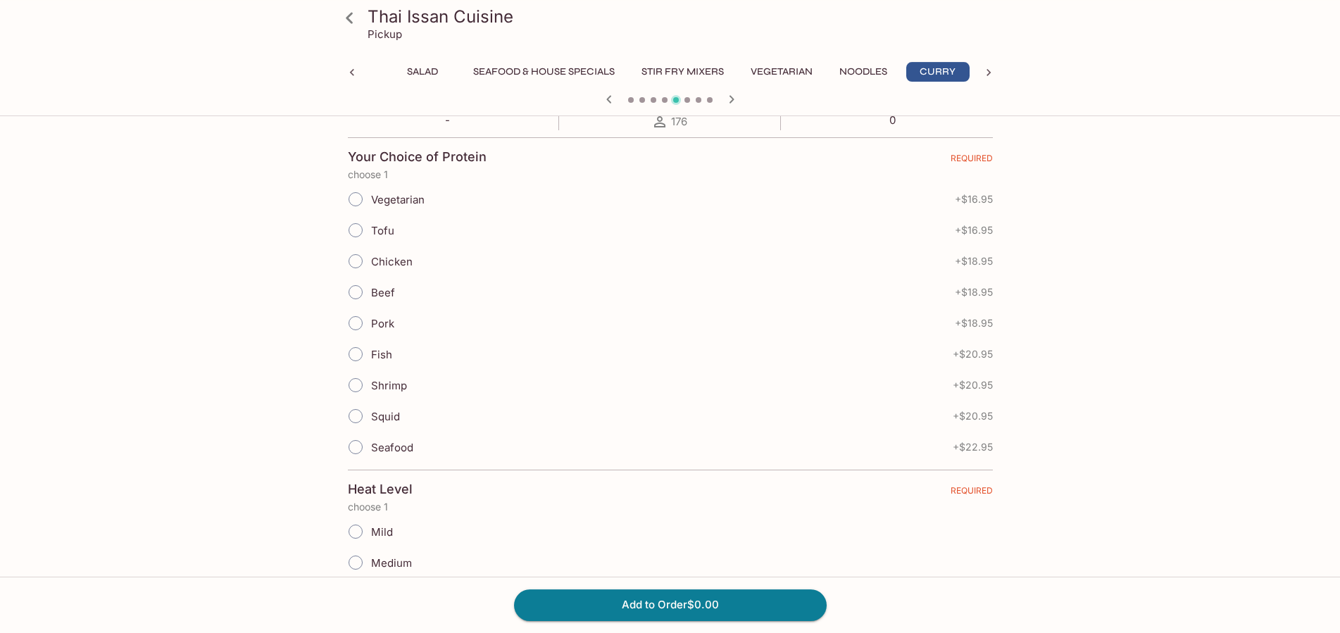
scroll to position [287, 0]
click at [354, 264] on input "Chicken" at bounding box center [356, 259] width 30 height 30
radio input "true"
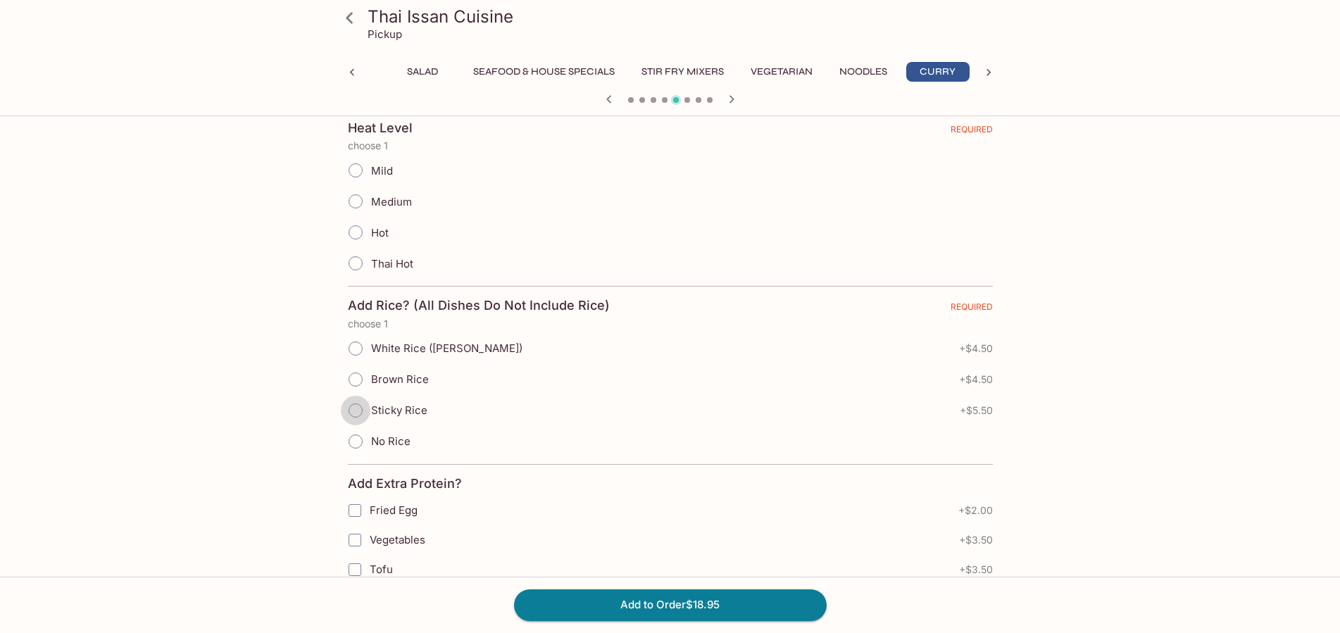
click at [357, 407] on input "Sticky Rice" at bounding box center [356, 411] width 30 height 30
radio input "true"
click at [357, 198] on input "Medium" at bounding box center [356, 202] width 30 height 30
radio input "true"
click at [673, 609] on button "Add to Order $24.45" at bounding box center [670, 604] width 313 height 31
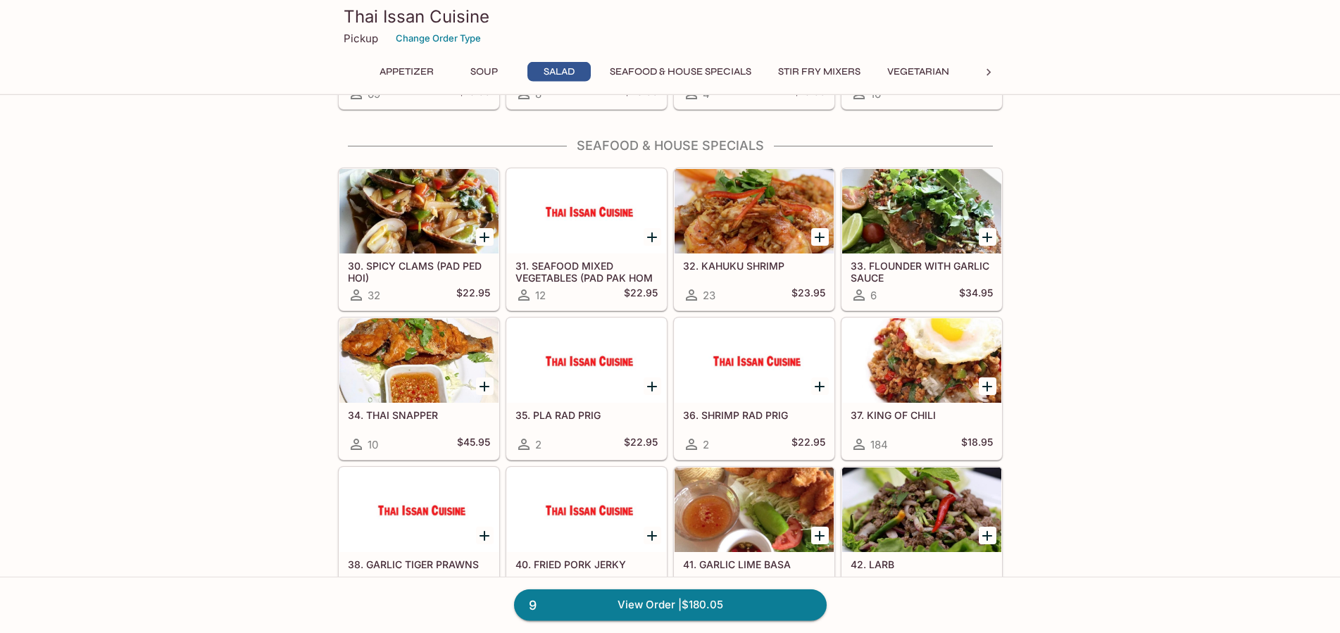
scroll to position [1149, 0]
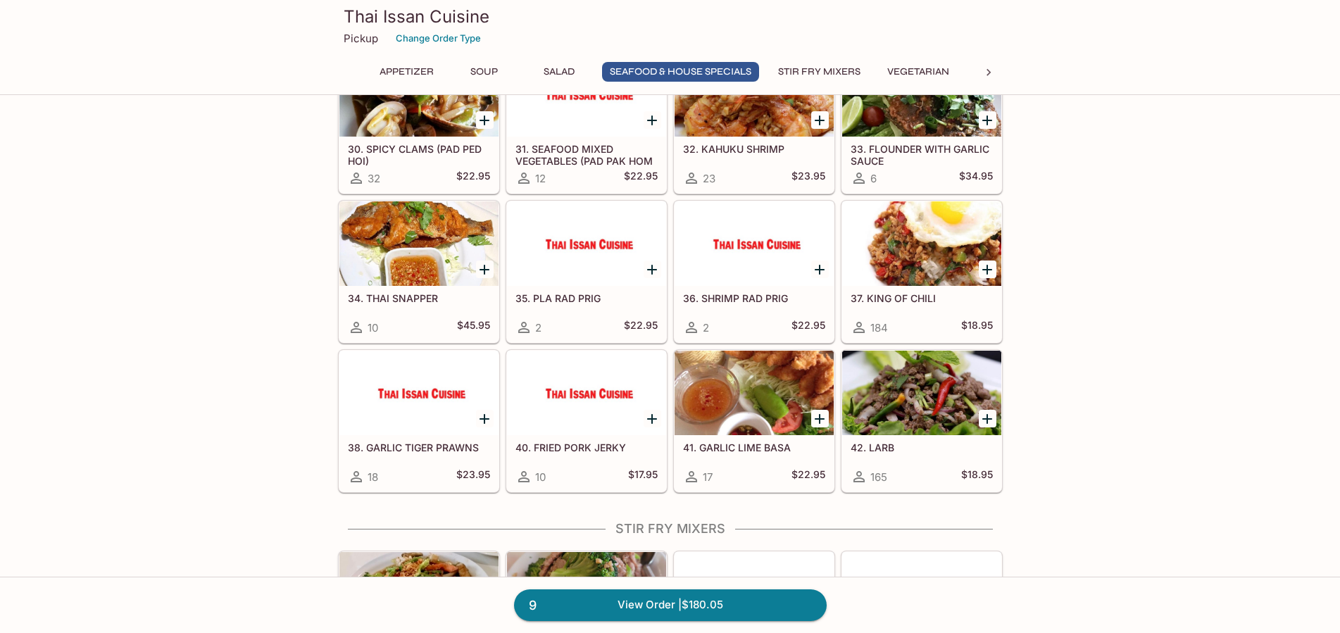
click at [915, 257] on div at bounding box center [921, 243] width 159 height 84
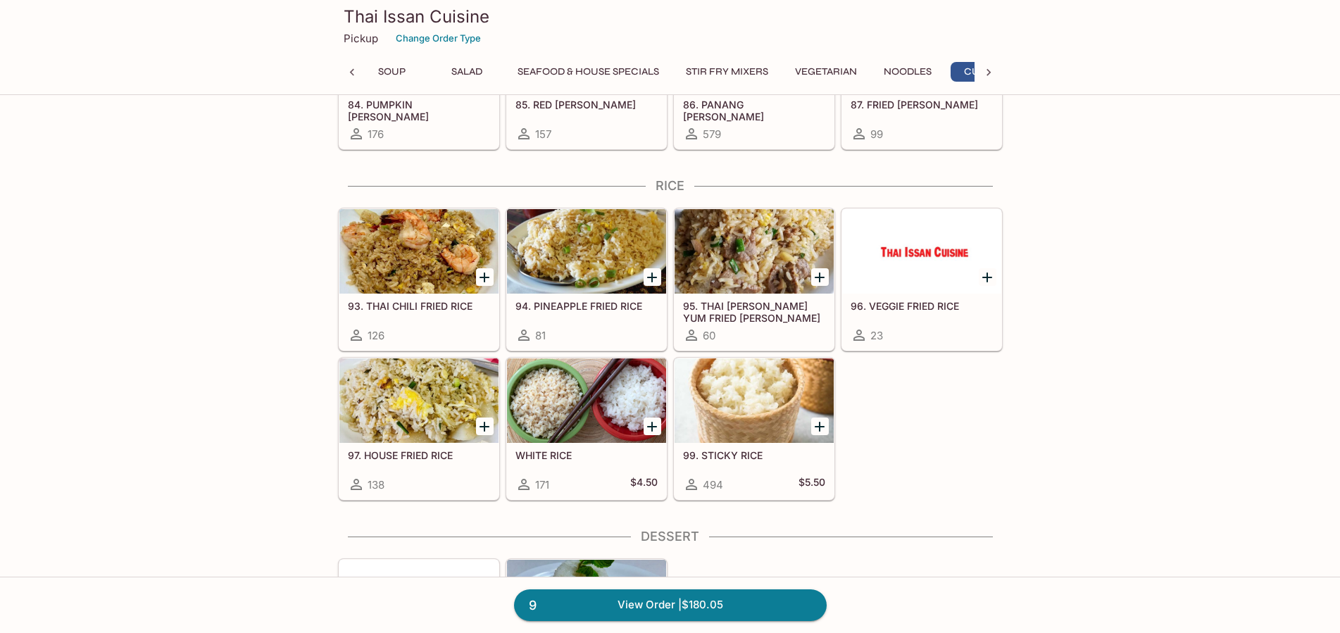
scroll to position [0, 137]
click at [439, 274] on div at bounding box center [418, 251] width 159 height 84
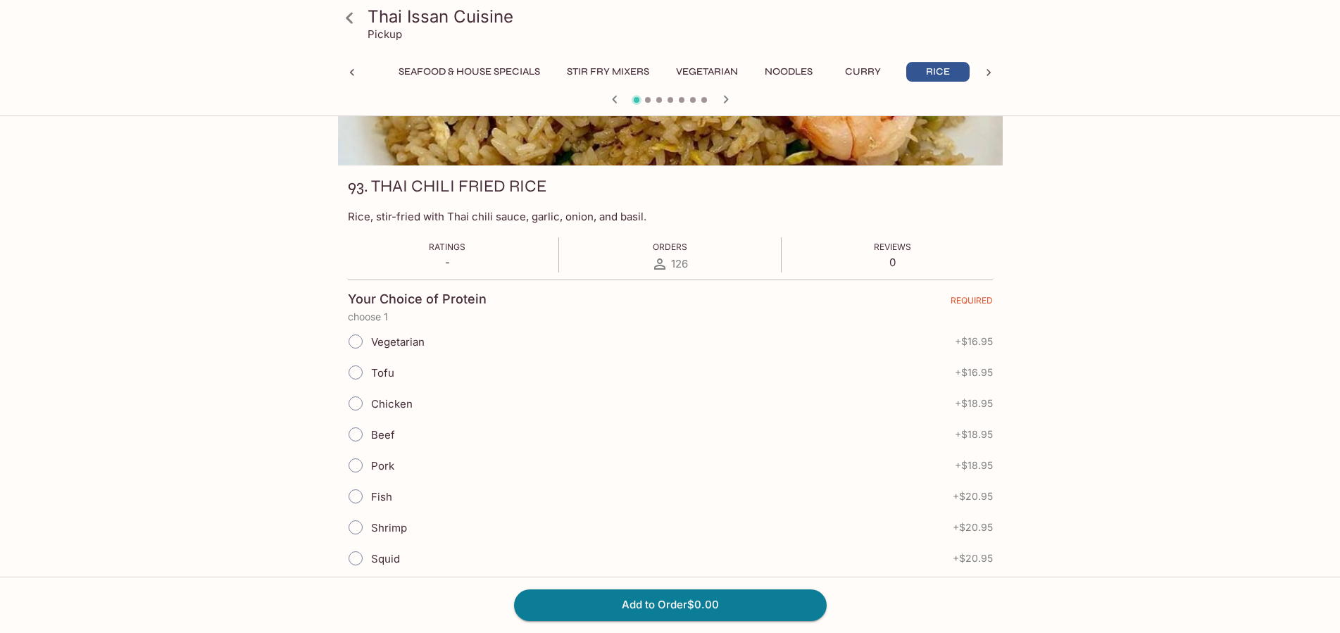
scroll to position [144, 0]
click at [353, 372] on input "Tofu" at bounding box center [356, 372] width 30 height 30
radio input "true"
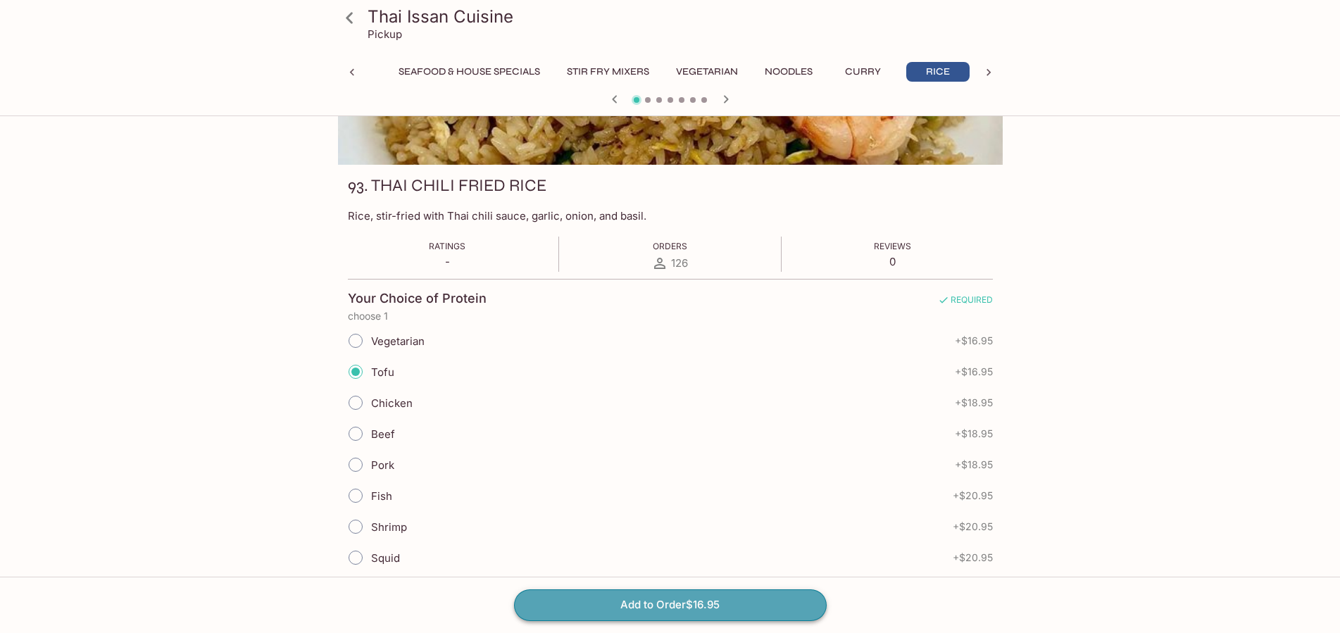
click at [644, 603] on button "Add to Order $16.95" at bounding box center [670, 604] width 313 height 31
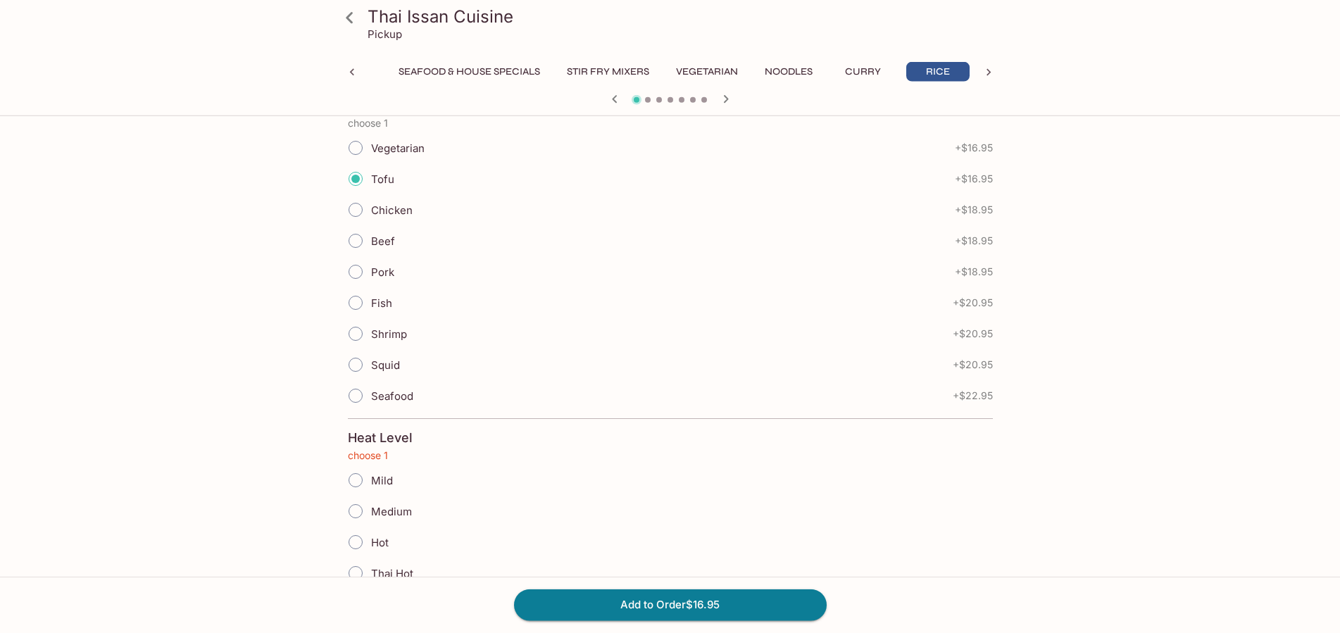
scroll to position [443, 0]
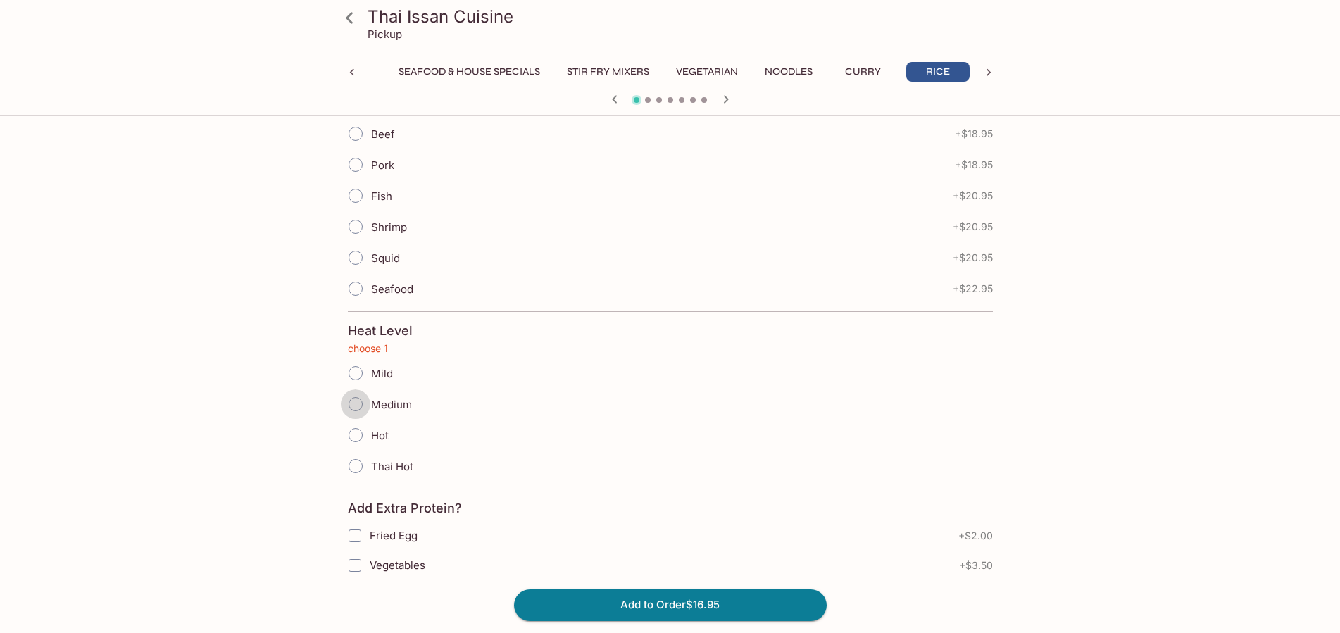
click at [351, 401] on input "Medium" at bounding box center [356, 404] width 30 height 30
radio input "true"
click at [669, 604] on button "Add to Order $16.95" at bounding box center [670, 604] width 313 height 31
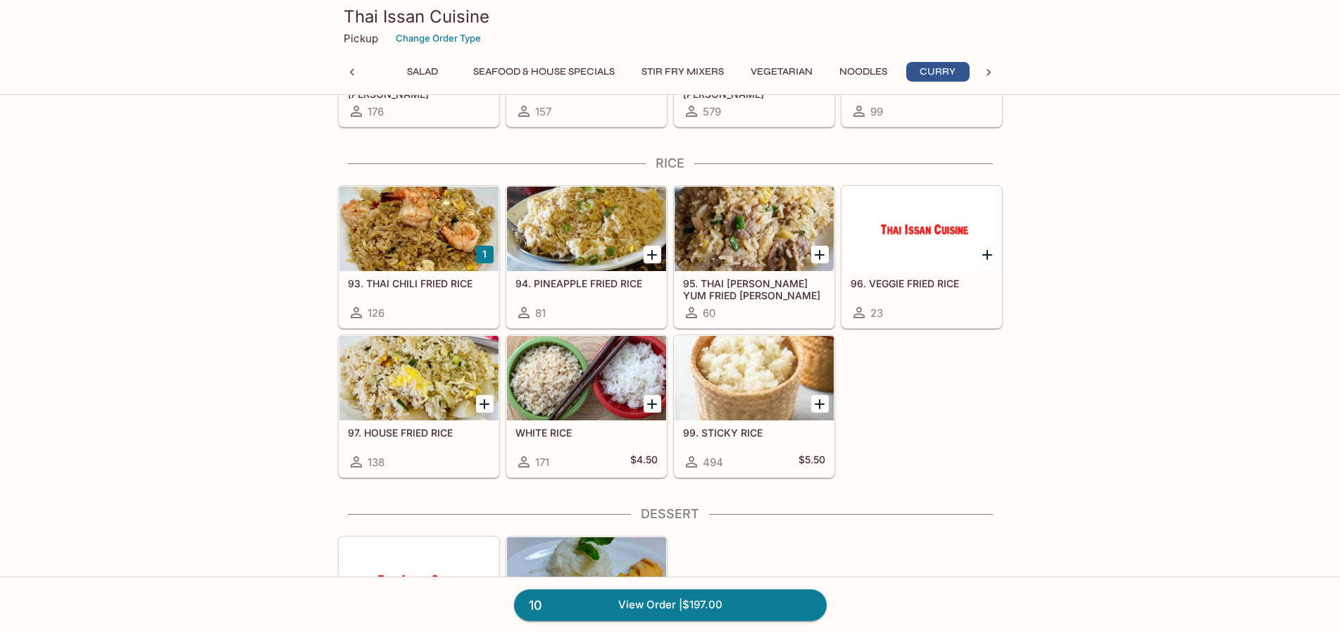
scroll to position [3087, 0]
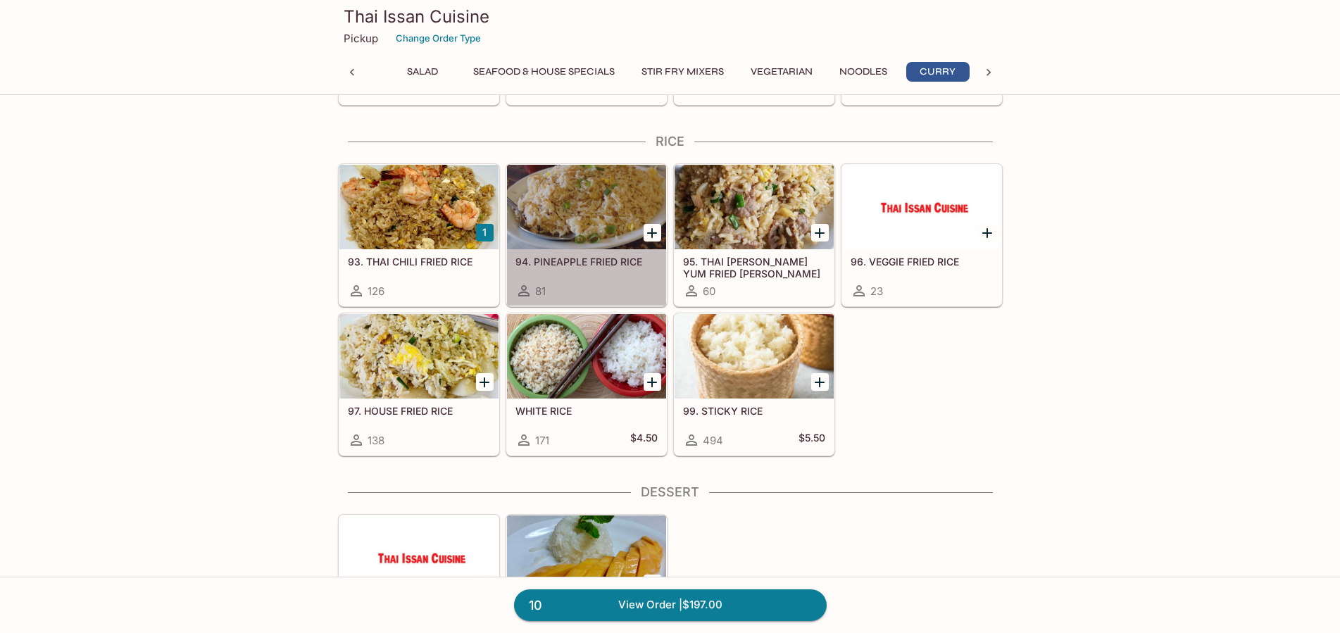
click at [599, 198] on div at bounding box center [586, 207] width 159 height 84
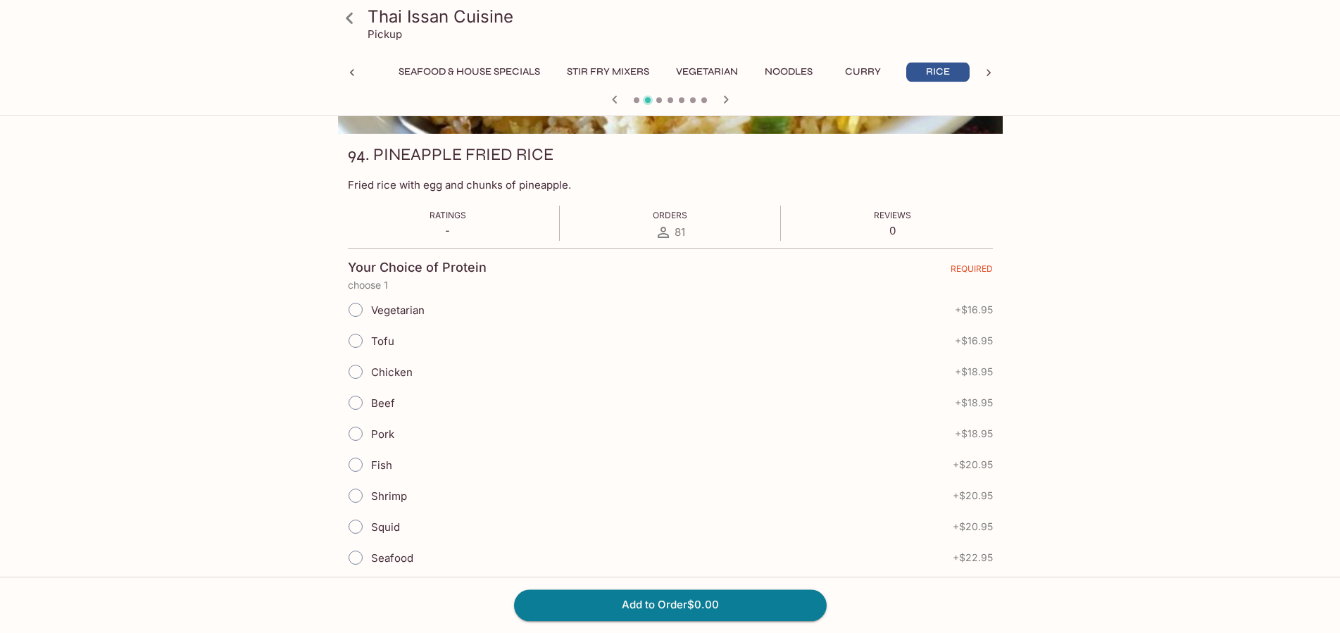
scroll to position [287, 0]
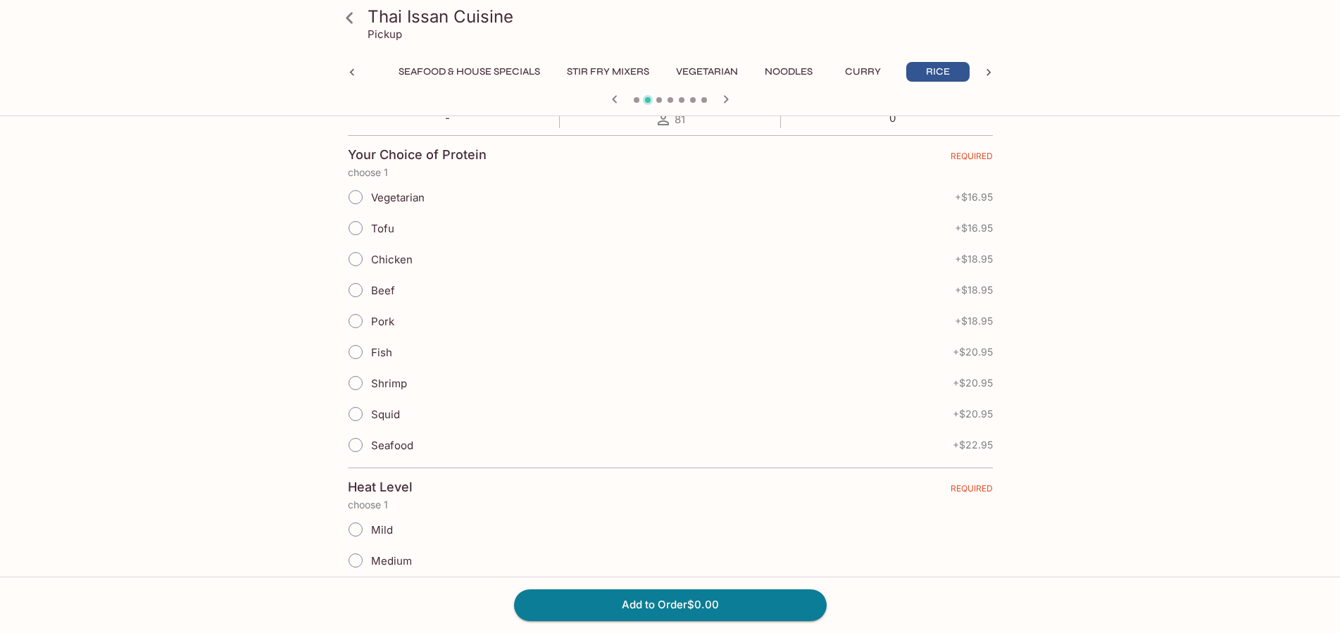
click at [350, 382] on input "Shrimp" at bounding box center [356, 383] width 30 height 30
radio input "true"
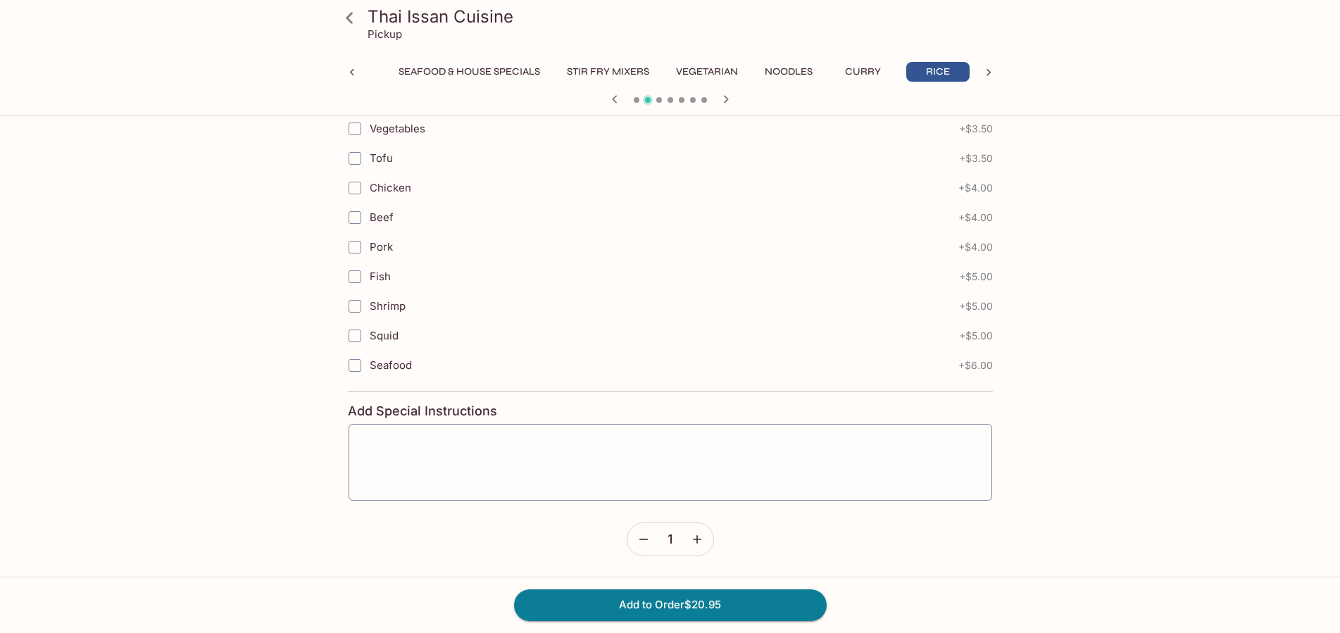
scroll to position [593, 0]
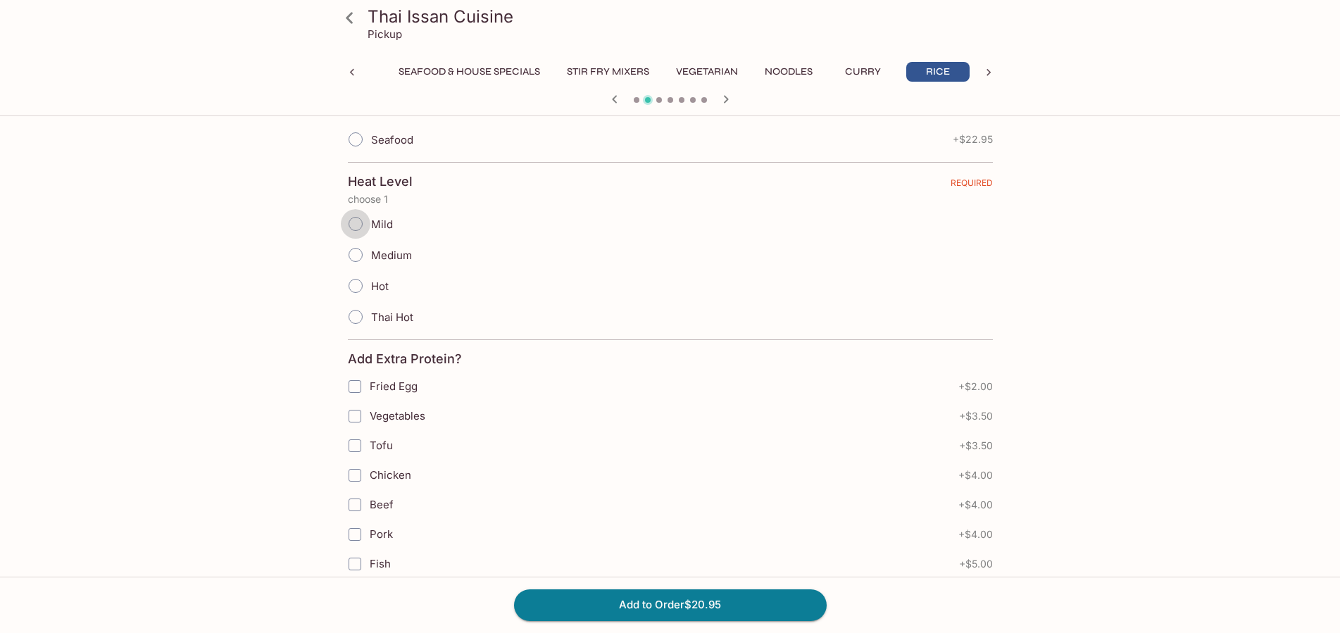
click at [352, 223] on input "Mild" at bounding box center [356, 224] width 30 height 30
radio input "true"
click at [674, 603] on button "Add to Order $20.95" at bounding box center [670, 604] width 313 height 31
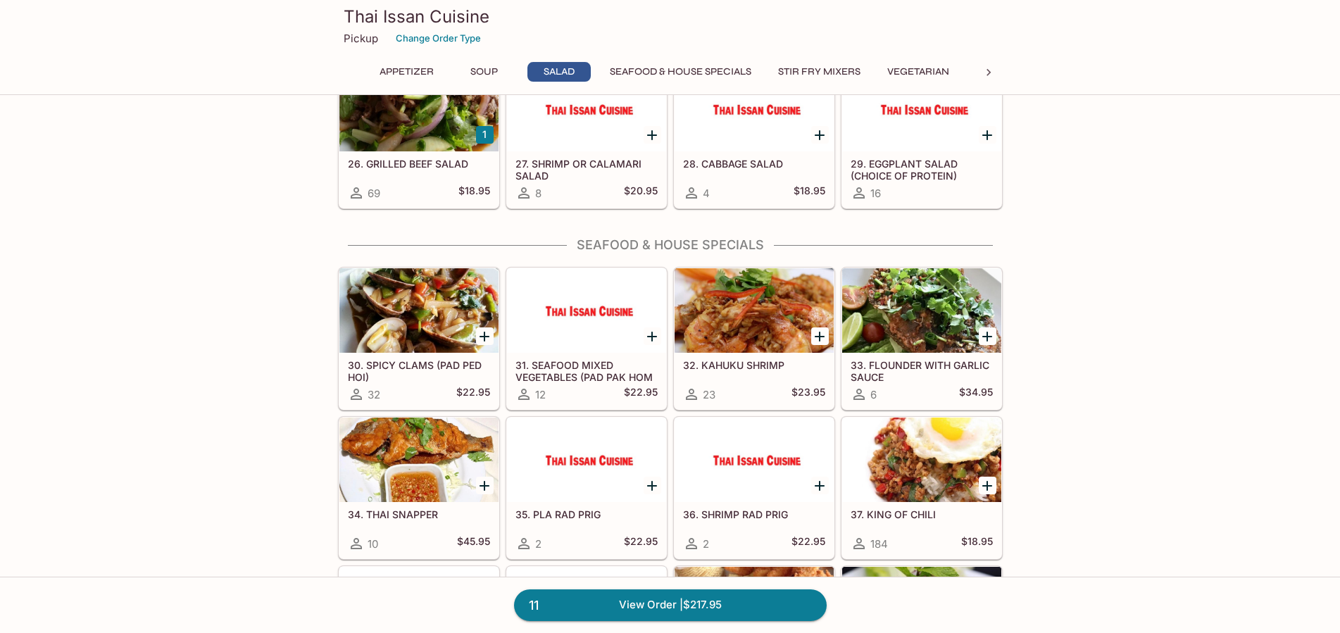
scroll to position [933, 0]
click at [708, 605] on link "11 View Order | $217.95" at bounding box center [670, 604] width 313 height 31
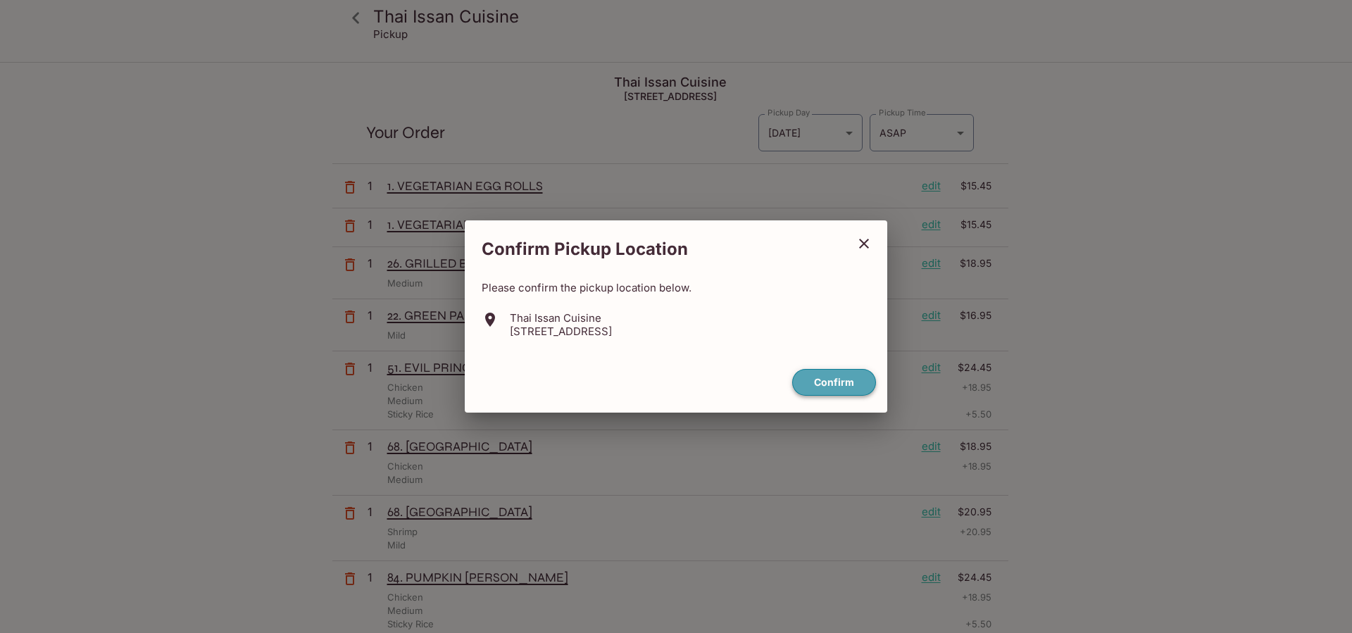
click at [827, 386] on button "Confirm" at bounding box center [834, 382] width 84 height 27
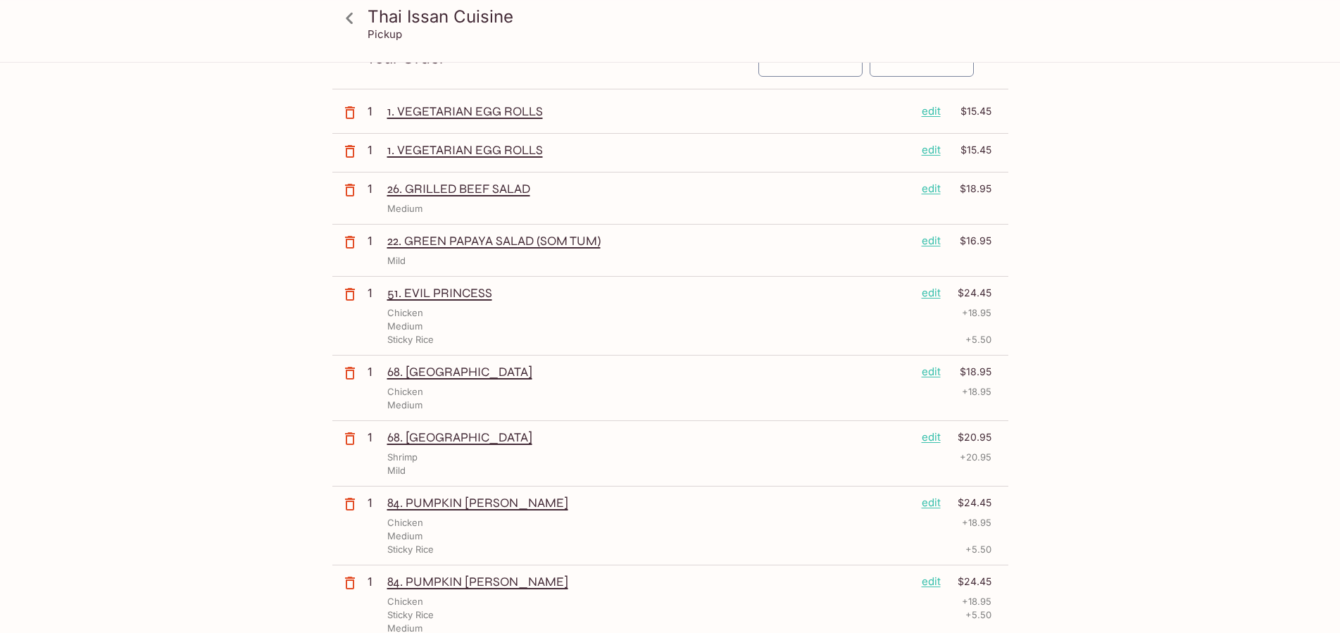
scroll to position [72, 0]
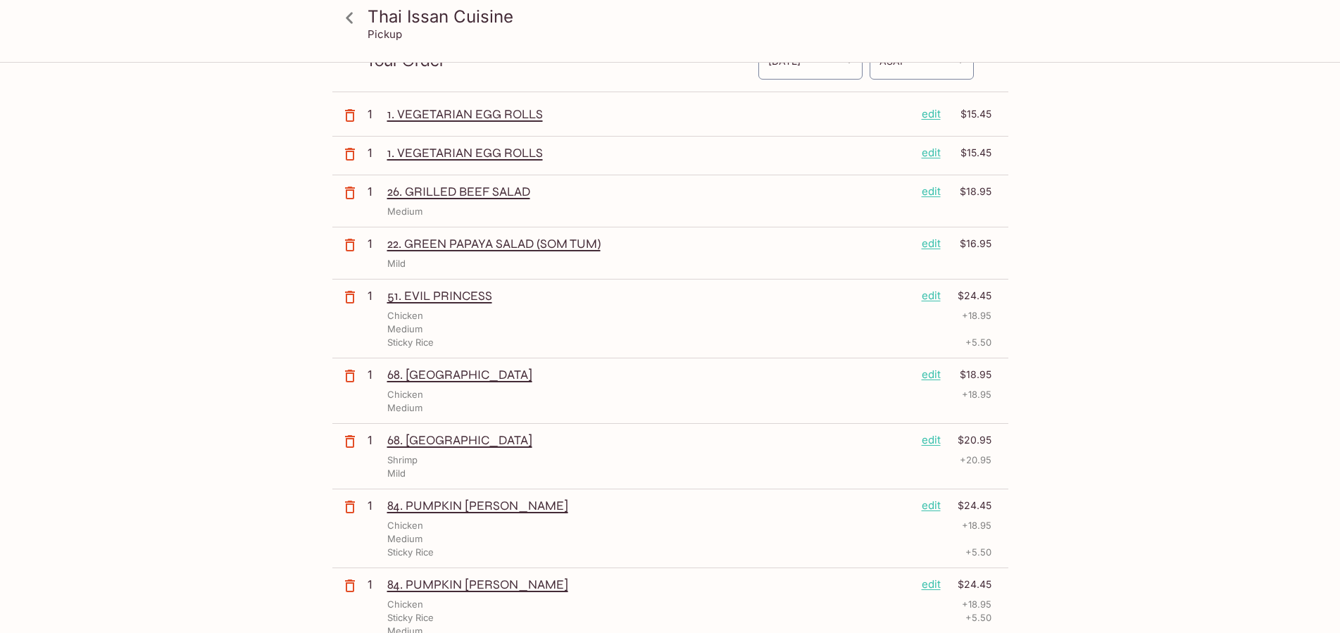
click at [926, 244] on p "edit" at bounding box center [930, 243] width 19 height 15
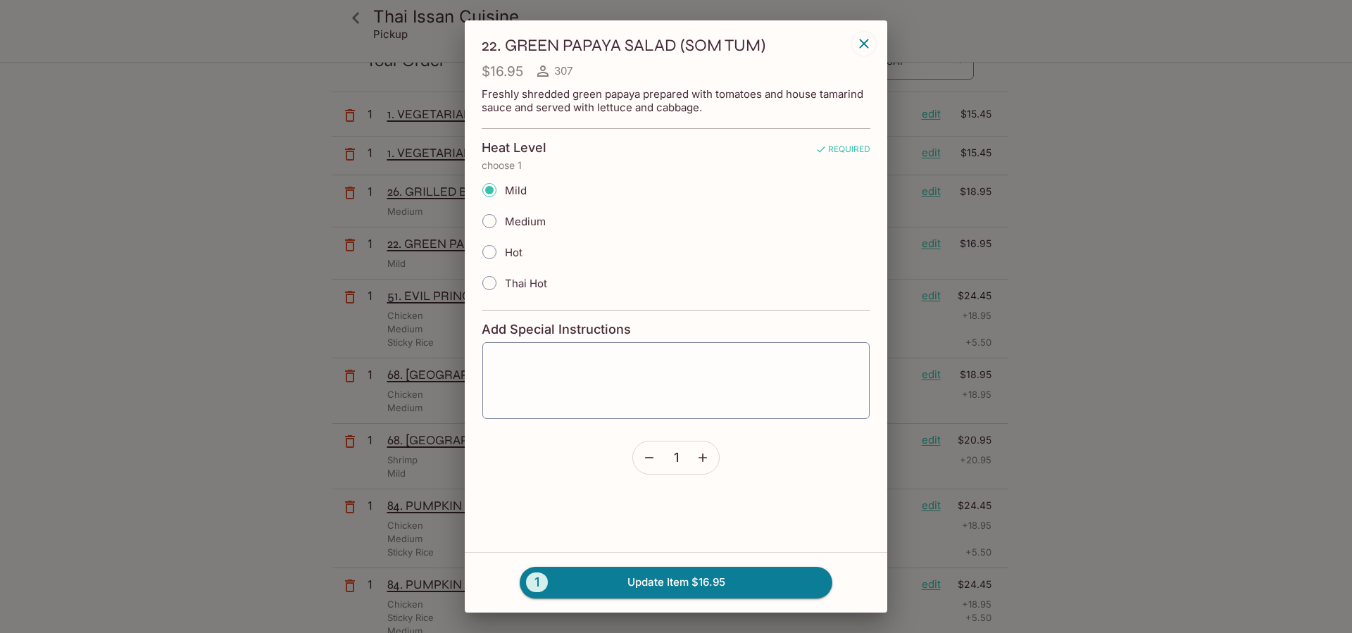
click at [643, 461] on icon "button" at bounding box center [649, 458] width 14 height 14
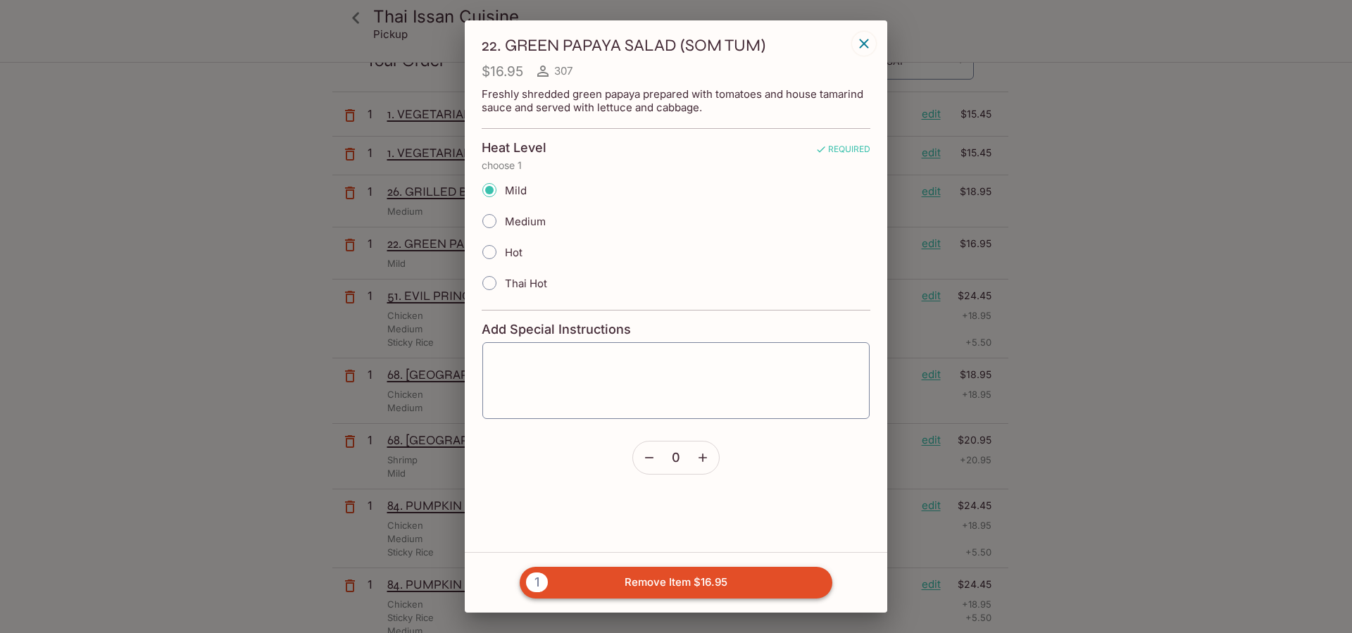
click at [695, 577] on button "1 Remove Item $16.95" at bounding box center [675, 582] width 313 height 31
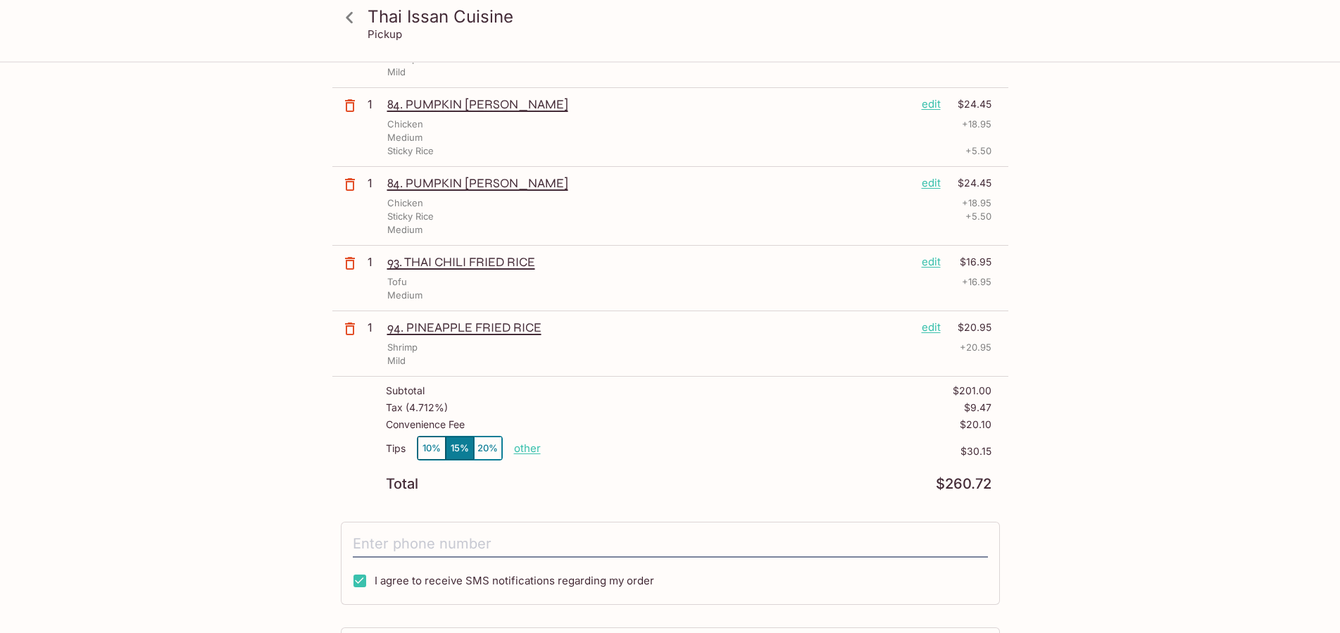
scroll to position [431, 0]
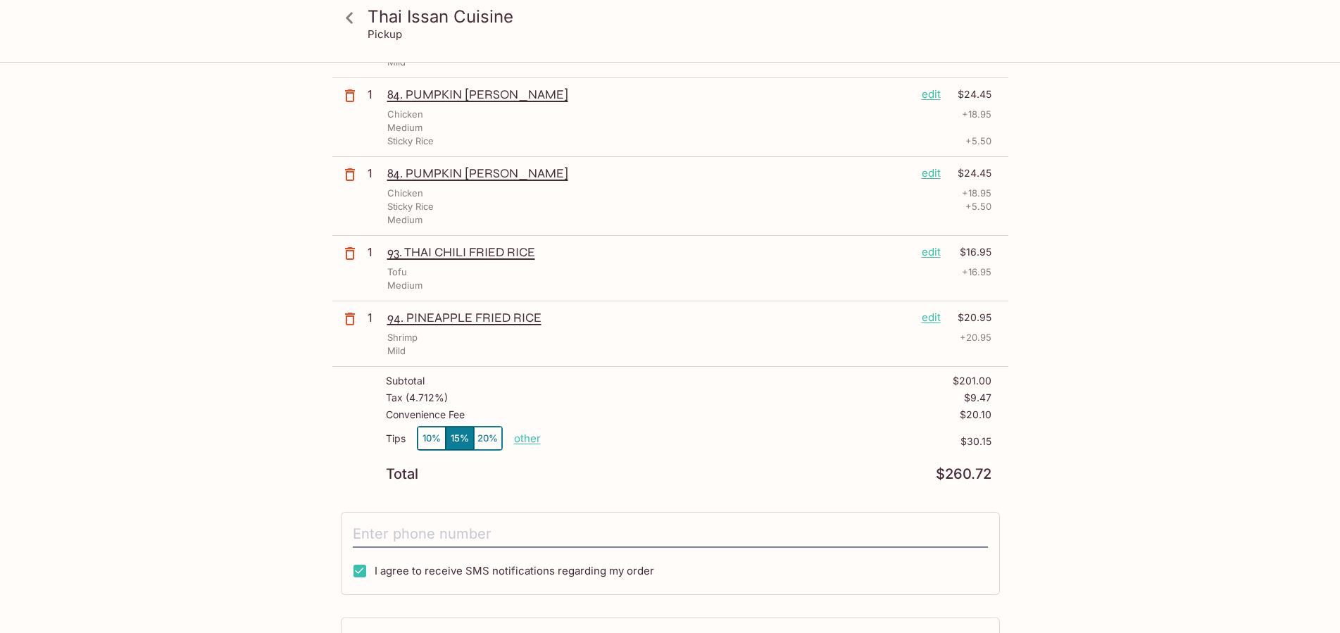
click at [528, 438] on p "other" at bounding box center [527, 438] width 27 height 13
drag, startPoint x: 607, startPoint y: 443, endPoint x: 629, endPoint y: 443, distance: 22.5
click at [629, 443] on input "30.15" at bounding box center [608, 438] width 45 height 15
drag, startPoint x: 598, startPoint y: 436, endPoint x: 640, endPoint y: 441, distance: 42.6
click at [631, 441] on input "0.00" at bounding box center [608, 438] width 45 height 15
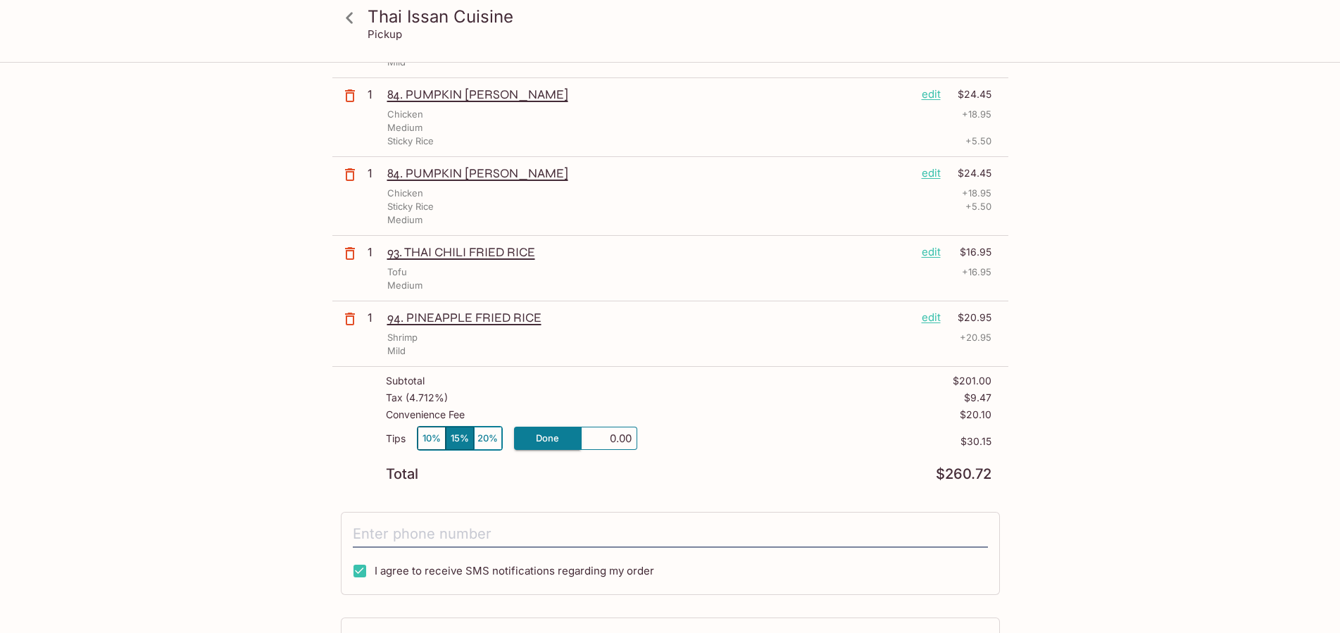
type input "0.00"
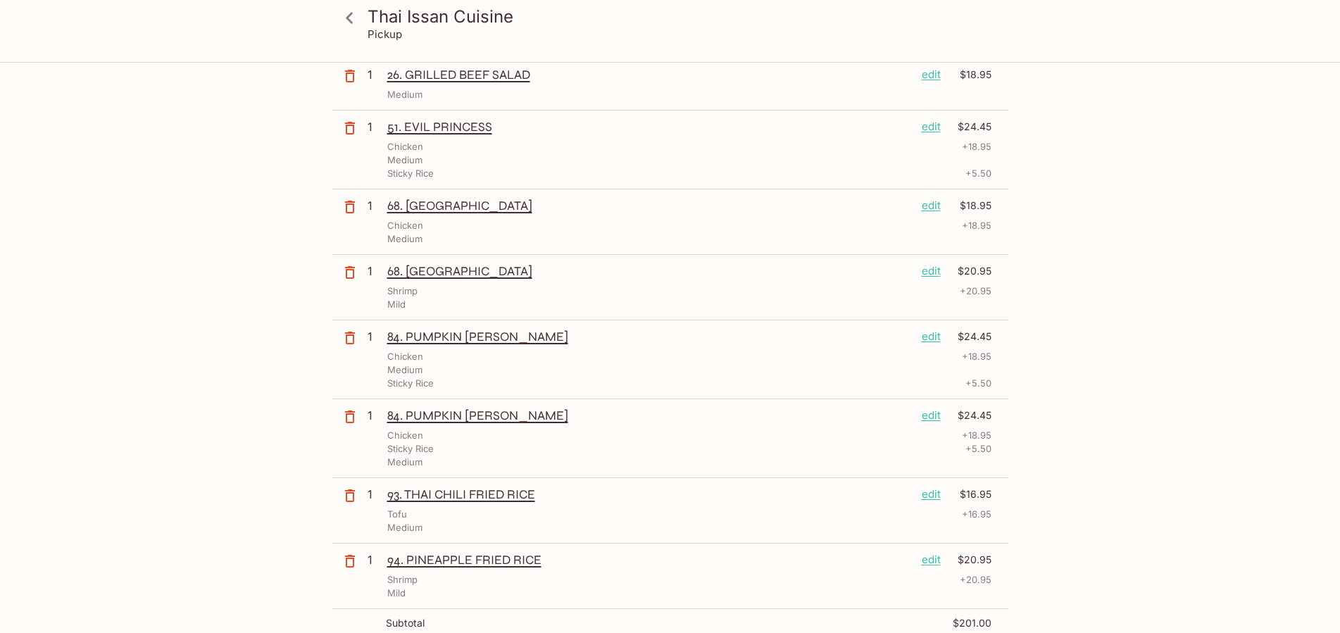
scroll to position [0, 0]
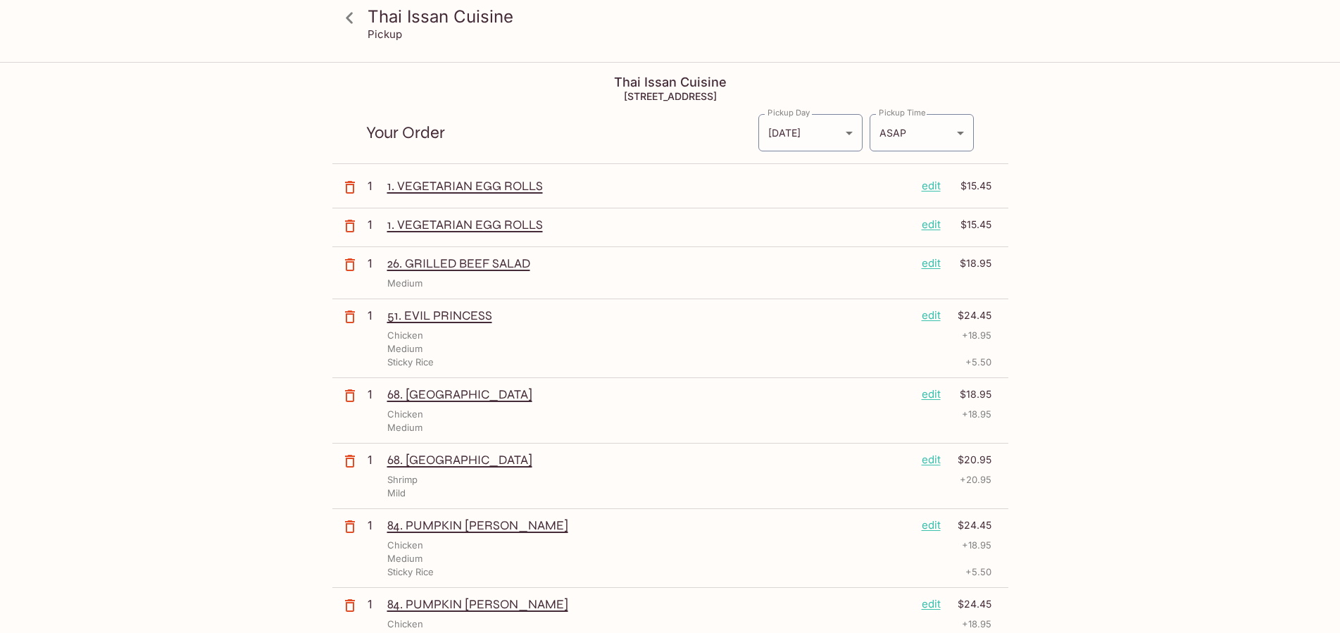
click at [115, 250] on div "Thai Issan Cuisine Pickup Thai Issan Cuisine [STREET_ADDRESS] Your Order Pickup…" at bounding box center [670, 379] width 1340 height 633
